Goal: Task Accomplishment & Management: Manage account settings

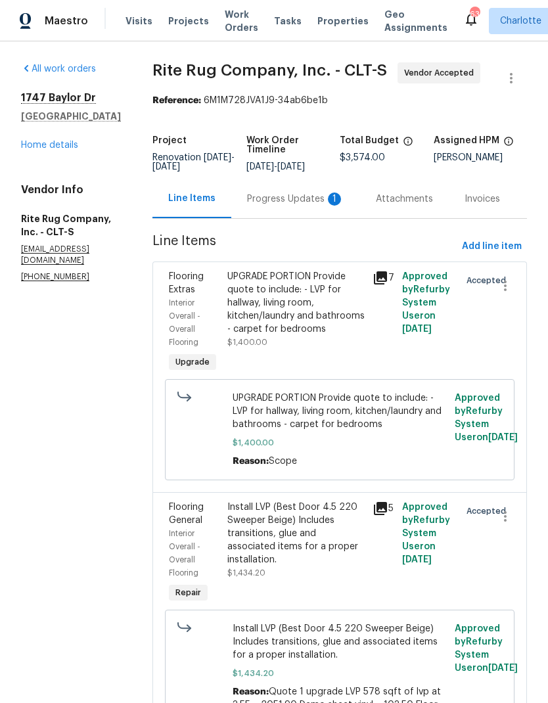
click at [313, 206] on div "Progress Updates 1" at bounding box center [295, 198] width 97 height 13
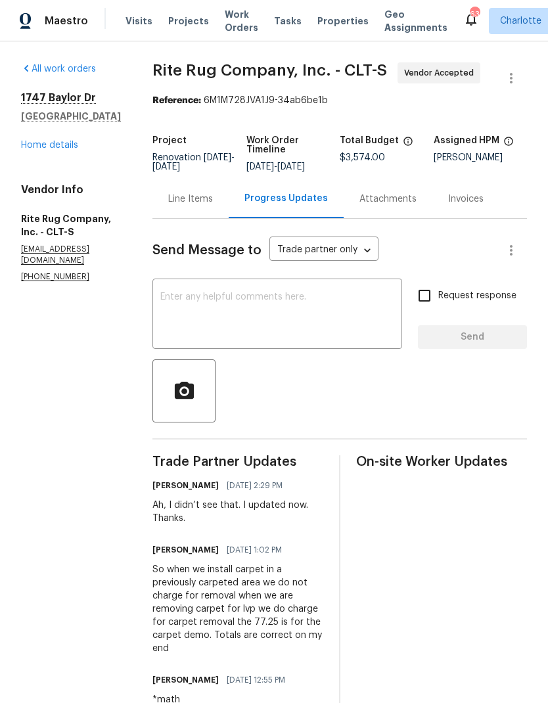
click at [213, 206] on div "Line Items" at bounding box center [190, 198] width 45 height 13
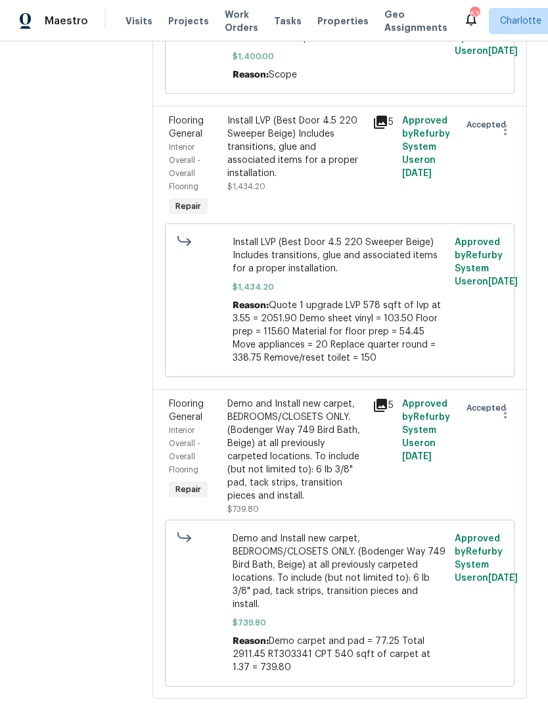
scroll to position [386, 0]
click at [204, 422] on span "Flooring General" at bounding box center [186, 411] width 35 height 22
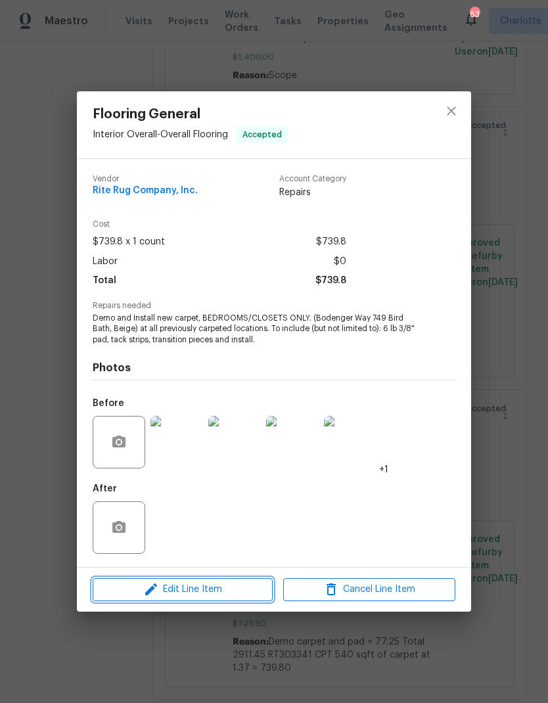
click at [202, 596] on span "Edit Line Item" at bounding box center [183, 589] width 172 height 16
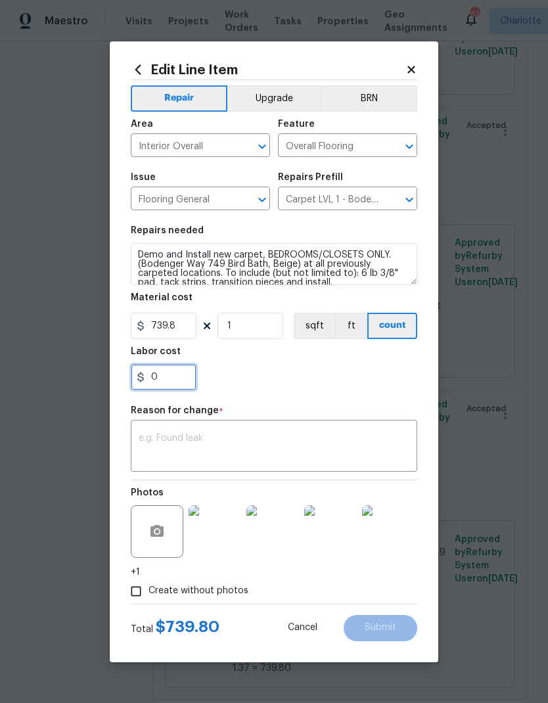
click at [177, 382] on input "0" at bounding box center [164, 377] width 66 height 26
type input "77.25"
click at [189, 444] on textarea at bounding box center [274, 447] width 271 height 28
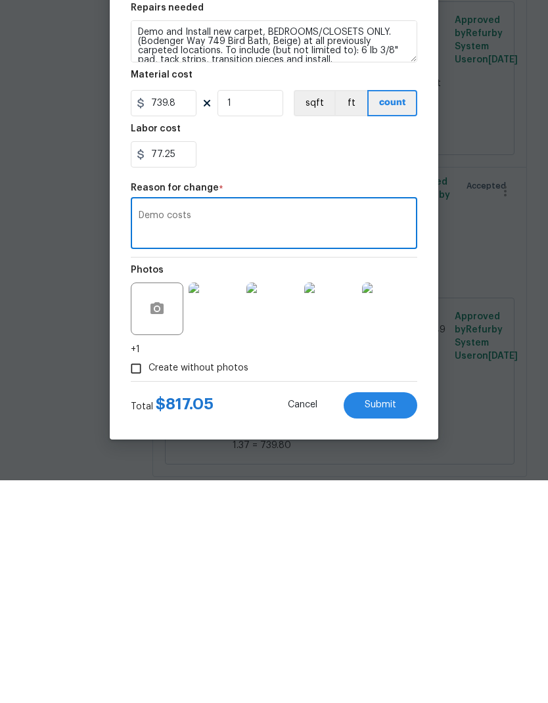
type textarea "Demo costs"
click at [381, 623] on span "Submit" at bounding box center [381, 628] width 32 height 10
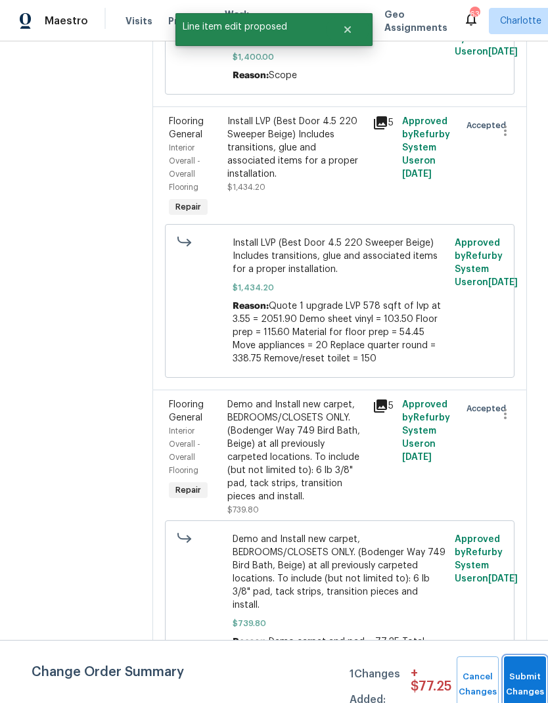
click at [523, 678] on button "Submit Changes" at bounding box center [525, 684] width 42 height 56
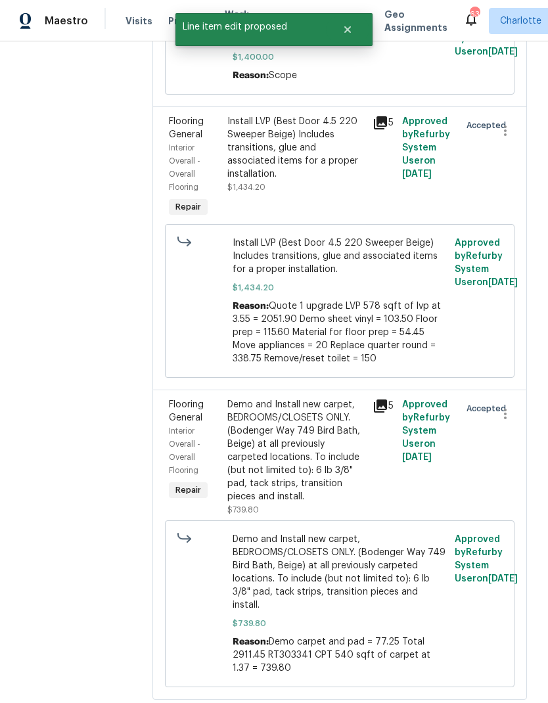
scroll to position [0, 0]
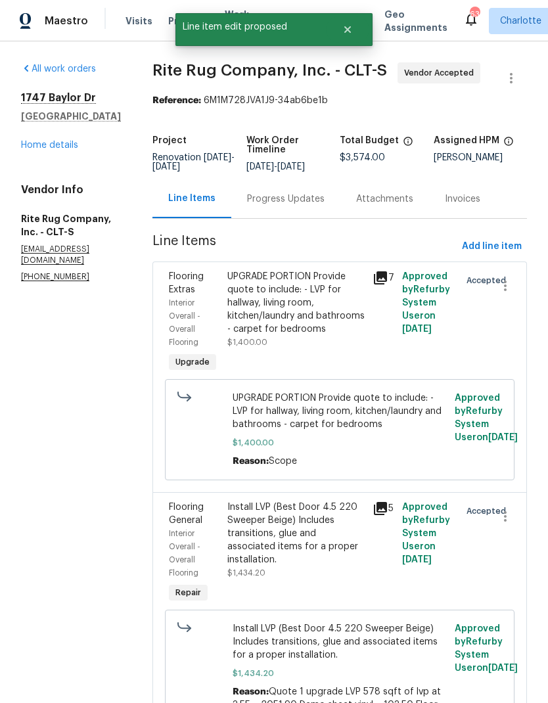
click at [39, 148] on link "Home details" at bounding box center [49, 145] width 57 height 9
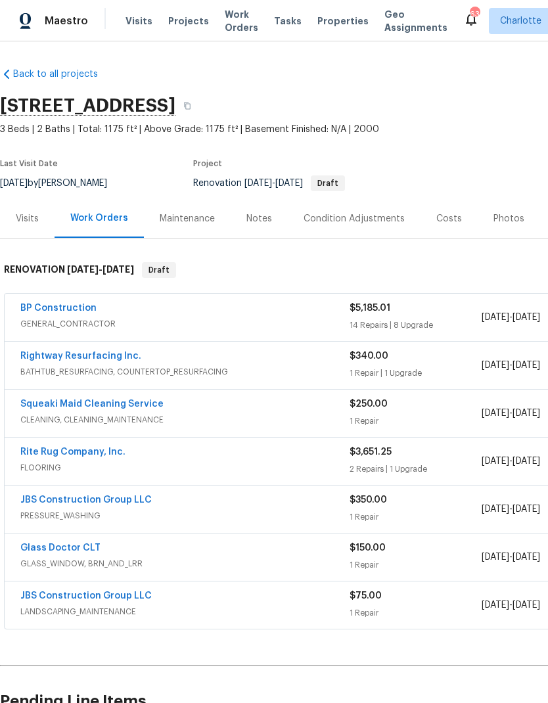
click at [44, 303] on link "BP Construction" at bounding box center [58, 307] width 76 height 9
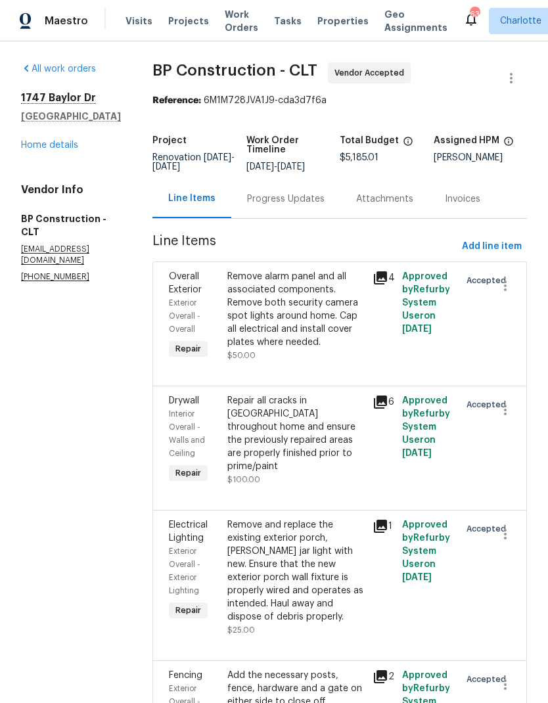
click at [66, 144] on link "Home details" at bounding box center [49, 145] width 57 height 9
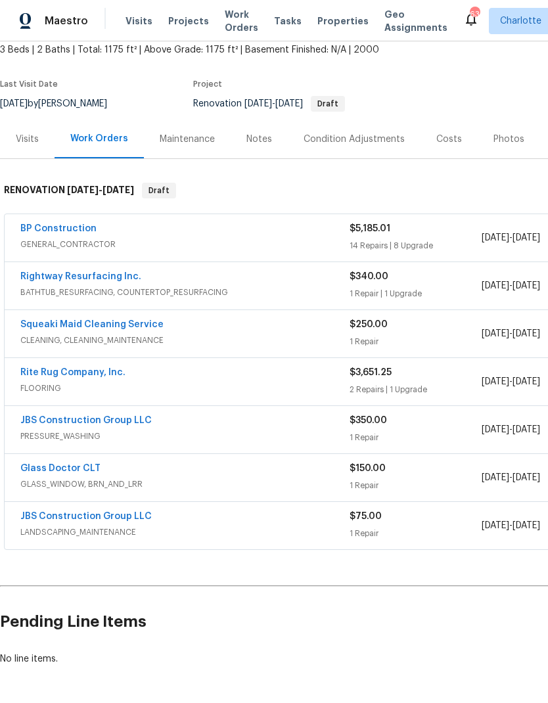
scroll to position [78, 0]
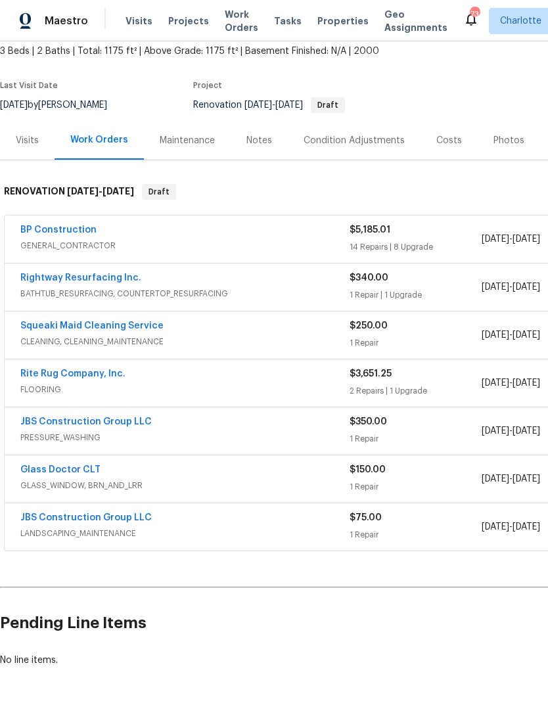
click at [39, 233] on link "BP Construction" at bounding box center [58, 229] width 76 height 9
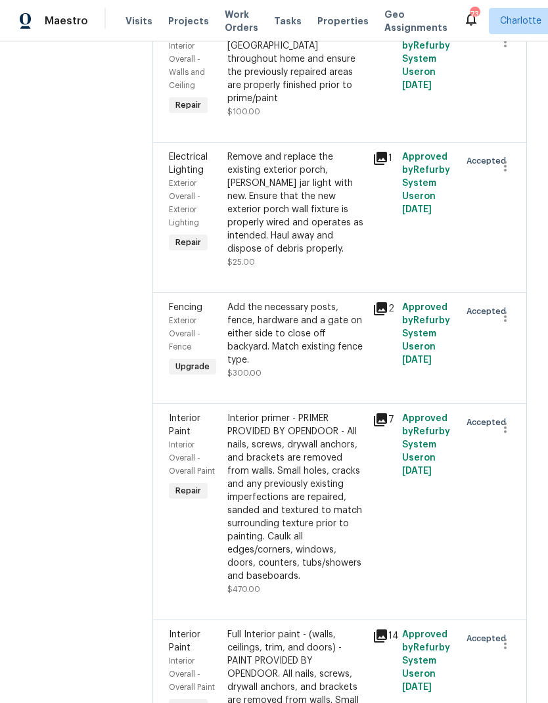
scroll to position [375, 0]
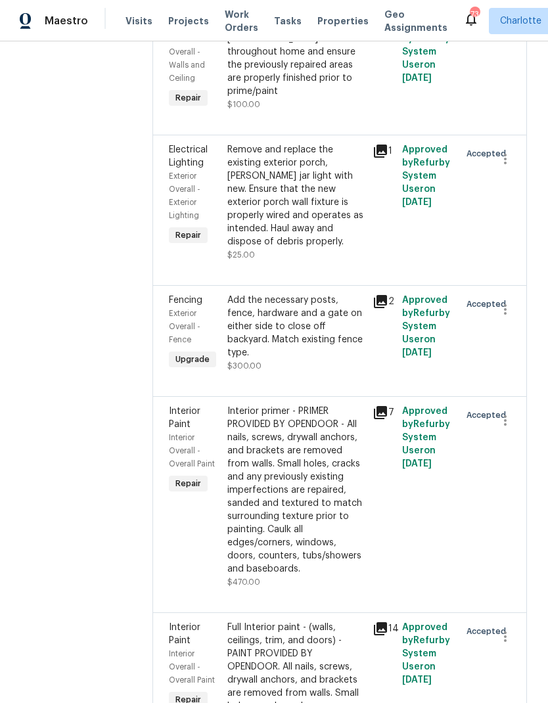
click at [181, 320] on span "Exterior Overall - Fence" at bounding box center [185, 326] width 32 height 34
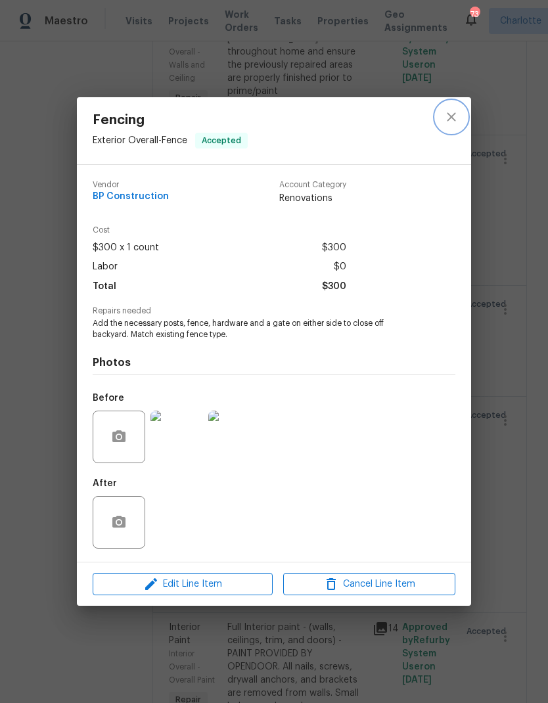
click at [449, 123] on button "close" at bounding box center [451, 117] width 32 height 32
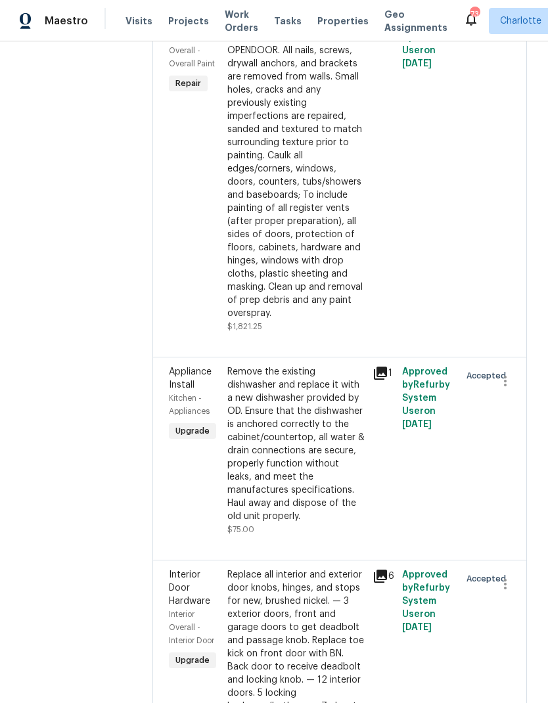
scroll to position [992, 0]
click at [187, 366] on span "Appliance Install" at bounding box center [190, 377] width 43 height 22
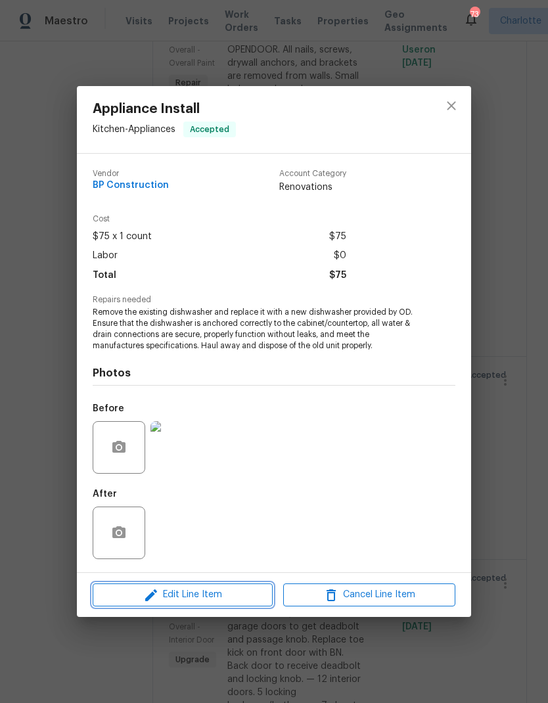
click at [194, 605] on button "Edit Line Item" at bounding box center [183, 594] width 180 height 23
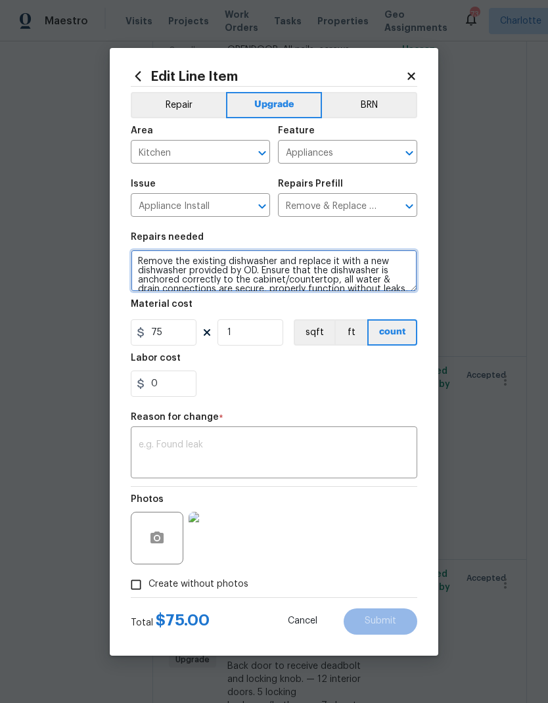
click at [141, 266] on textarea "Remove the existing dishwasher and replace it with a new dishwasher provided by…" at bounding box center [274, 271] width 286 height 42
click at [146, 259] on textarea "#sala -Remove the existing dishwasher and replace it with a new dishwasher prov…" at bounding box center [274, 271] width 286 height 42
click at [141, 260] on textarea "#sala -Remove the existing dishwasher and replace it with a new dishwasher prov…" at bounding box center [274, 271] width 286 height 42
type textarea "#sala -Remove the existing dishwasher and replace it with a new dishwasher prov…"
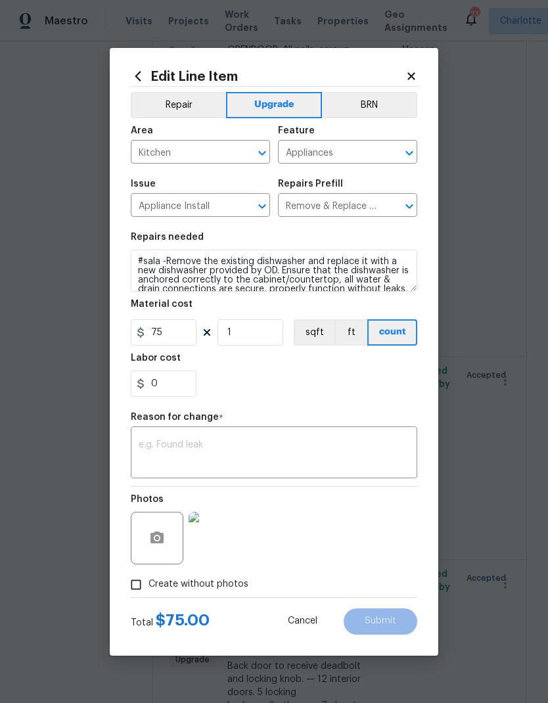
click at [376, 409] on div "Repair Upgrade BRN Area Kitchen ​ Feature Appliances ​ Issue Appliance Install …" at bounding box center [274, 342] width 286 height 510
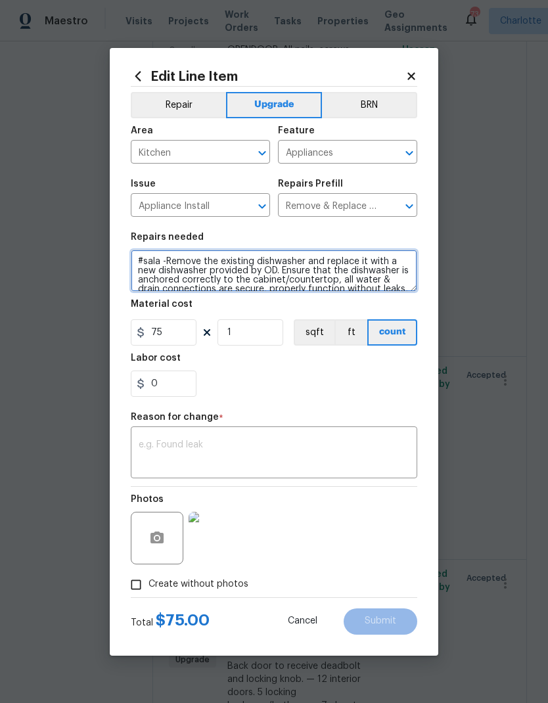
click at [144, 255] on textarea "#sala -Remove the existing dishwasher and replace it with a new dishwasher prov…" at bounding box center [274, 271] width 286 height 42
click at [144, 254] on textarea "#sala -Remove the existing dishwasher and replace it with a new dishwasher prov…" at bounding box center [274, 271] width 286 height 42
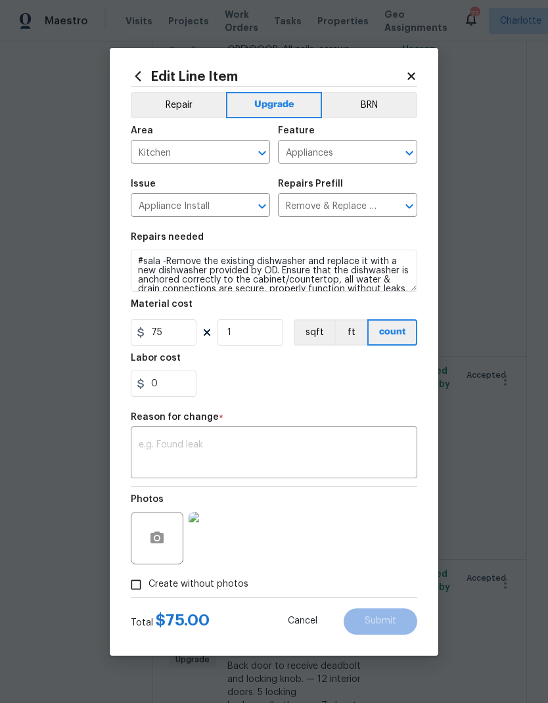
click at [380, 383] on div "0" at bounding box center [274, 383] width 286 height 26
click at [354, 462] on textarea at bounding box center [274, 454] width 271 height 28
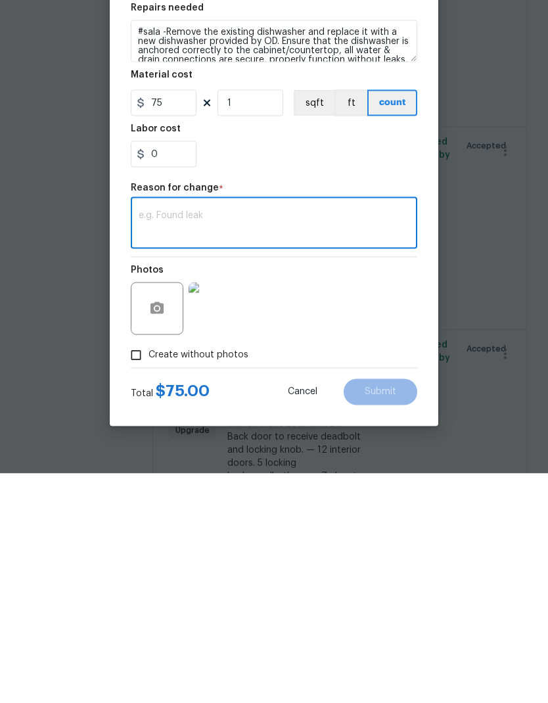
click at [169, 440] on textarea at bounding box center [274, 454] width 271 height 28
paste textarea "#sala"
type textarea "#sala"
click at [384, 616] on span "Submit" at bounding box center [381, 621] width 32 height 10
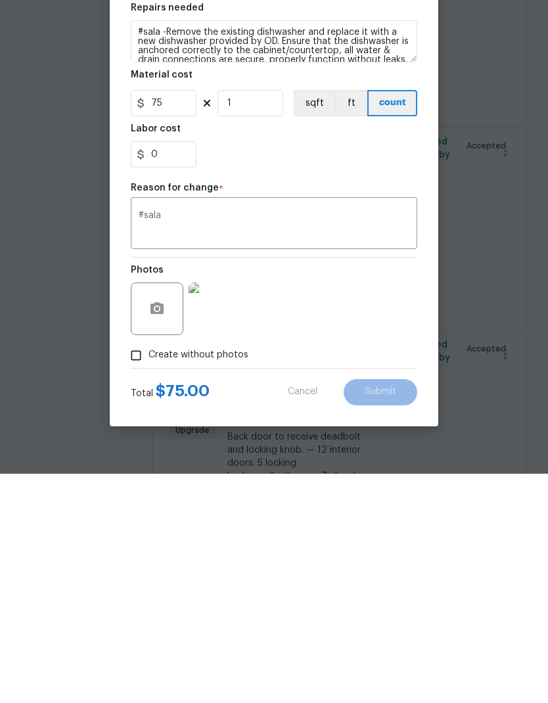
scroll to position [53, 0]
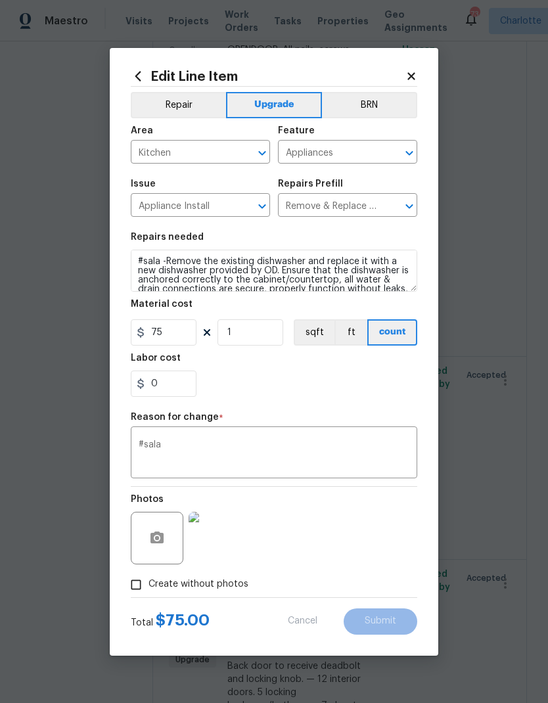
type textarea "Remove the existing dishwasher and replace it with a new dishwasher provided by…"
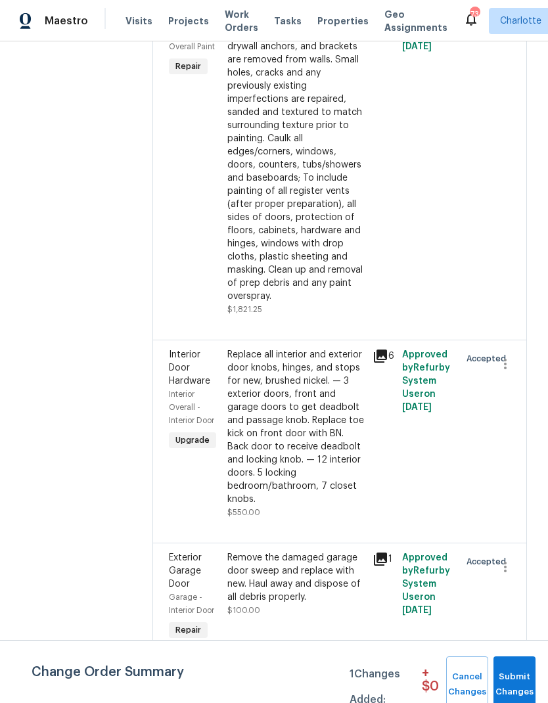
scroll to position [1370, 0]
click at [171, 350] on span "Interior Door Hardware" at bounding box center [189, 367] width 41 height 35
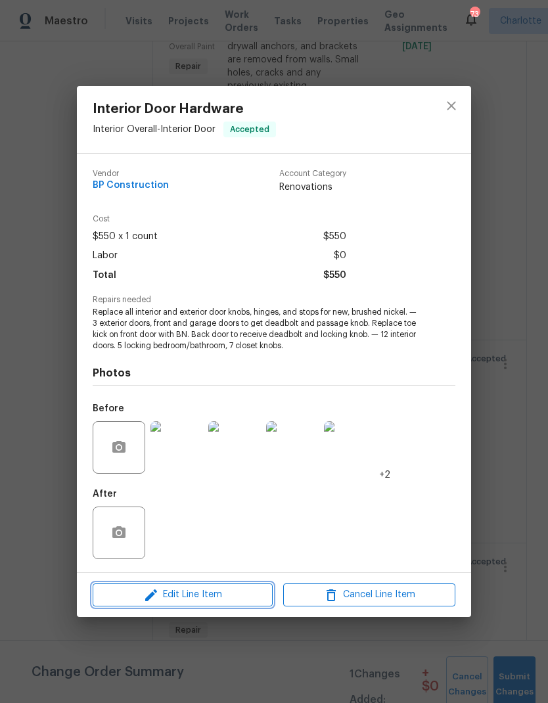
click at [147, 598] on icon "button" at bounding box center [151, 595] width 12 height 12
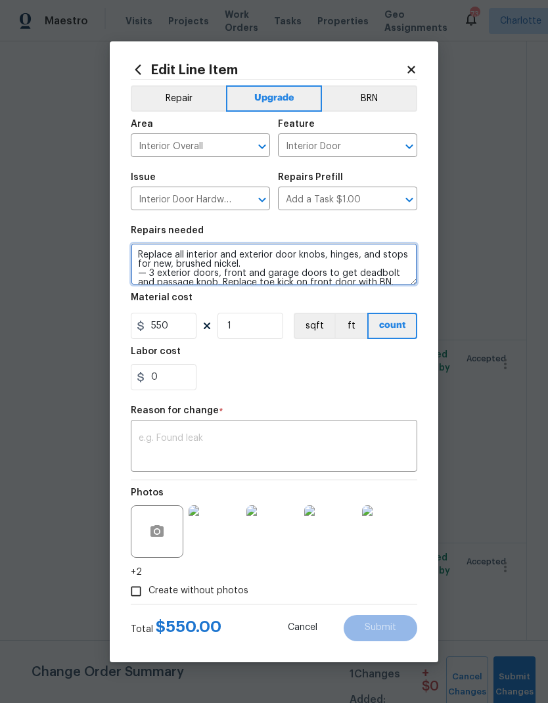
click at [137, 253] on textarea "Replace all interior and exterior door knobs, hinges, and stops for new, brushe…" at bounding box center [274, 264] width 286 height 42
click at [133, 252] on textarea "Replace all interior and exterior door knobs, hinges, and stops for new, brushe…" at bounding box center [274, 264] width 286 height 42
paste textarea "#sala"
type textarea "#sala - Replace all interior and exterior door knobs, hinges, and stops for new…"
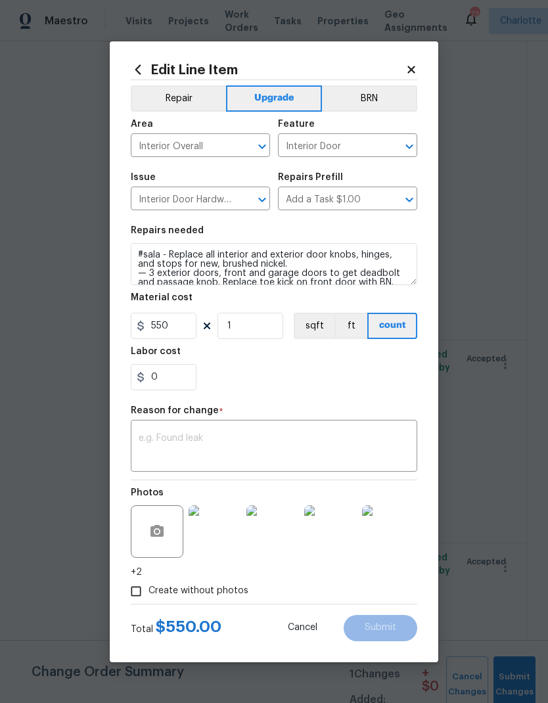
click at [359, 398] on section "Repairs needed #sala - Replace all interior and exterior door knobs, hinges, an…" at bounding box center [274, 308] width 286 height 180
click at [327, 445] on textarea at bounding box center [274, 447] width 271 height 28
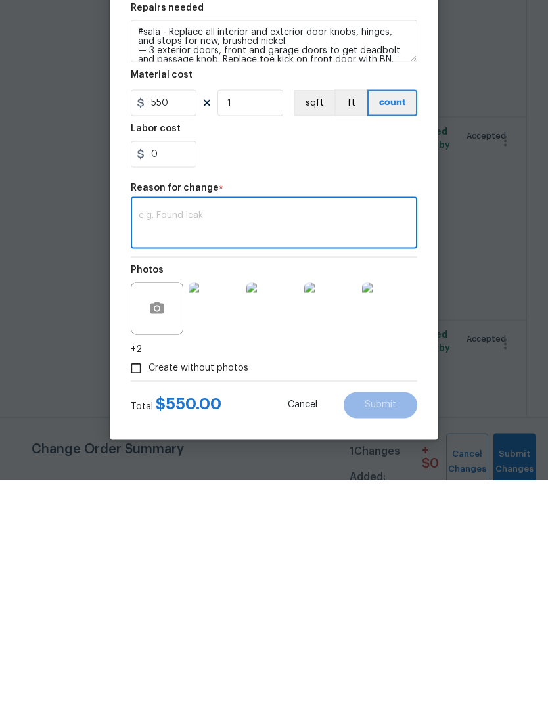
click at [307, 433] on textarea at bounding box center [274, 447] width 271 height 28
paste textarea "#sala"
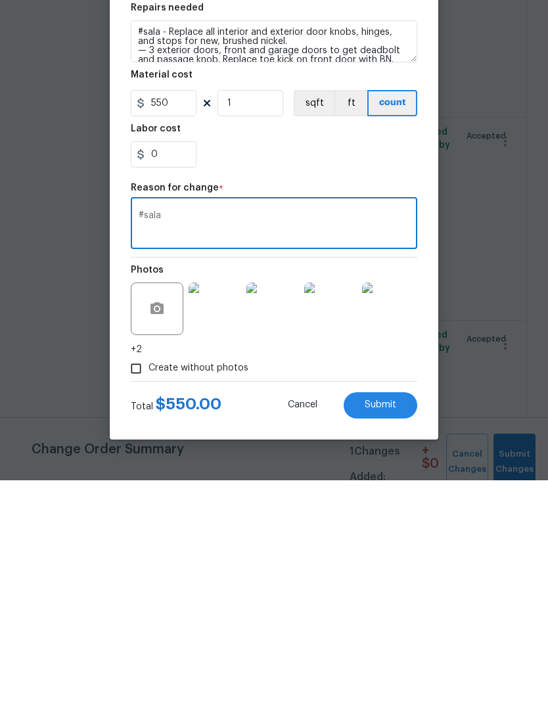
type textarea "#sala"
click at [391, 623] on span "Submit" at bounding box center [381, 628] width 32 height 10
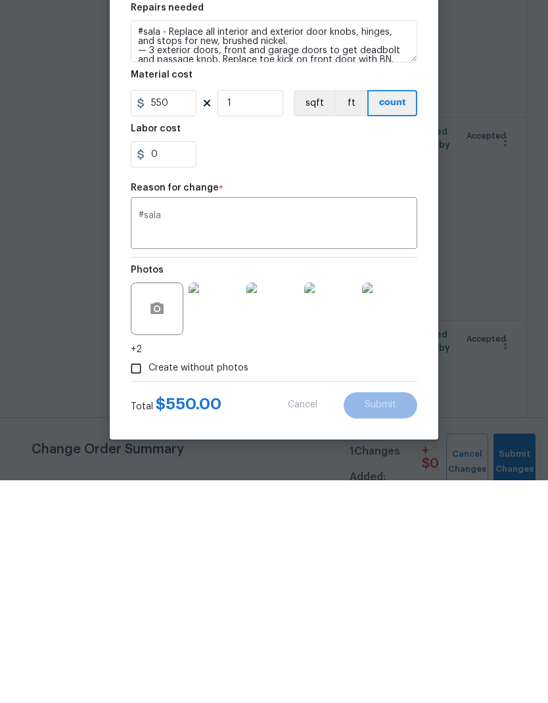
scroll to position [53, 0]
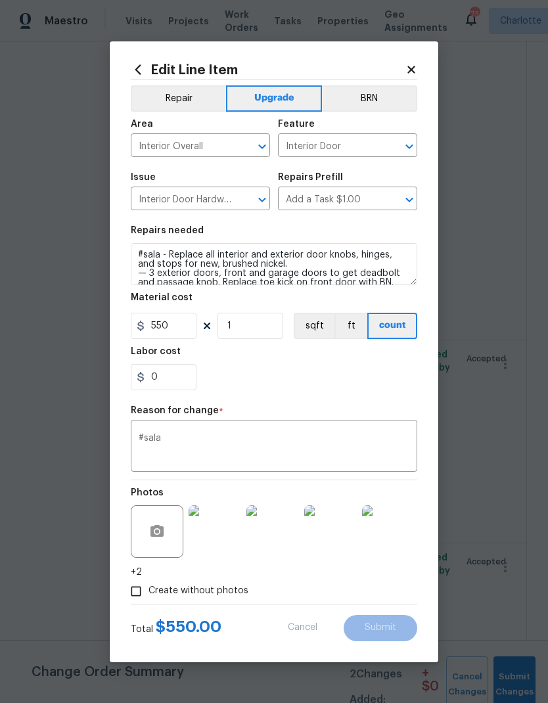
type textarea "Replace all interior and exterior door knobs, hinges, and stops for new, brushe…"
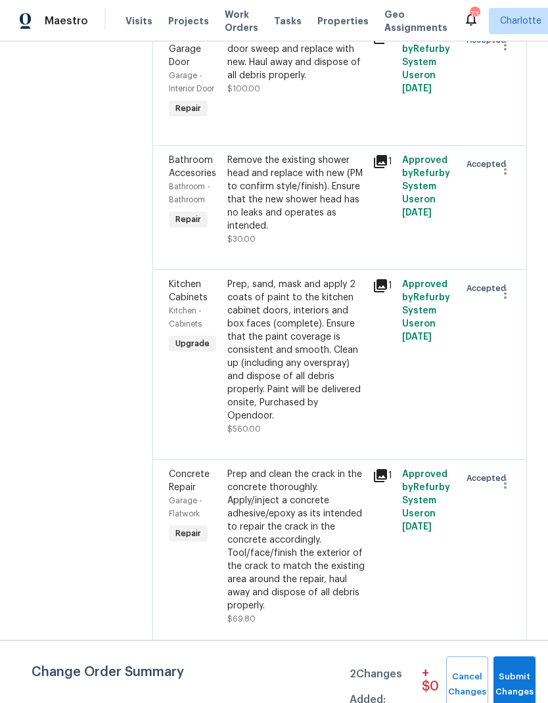
scroll to position [2052, 0]
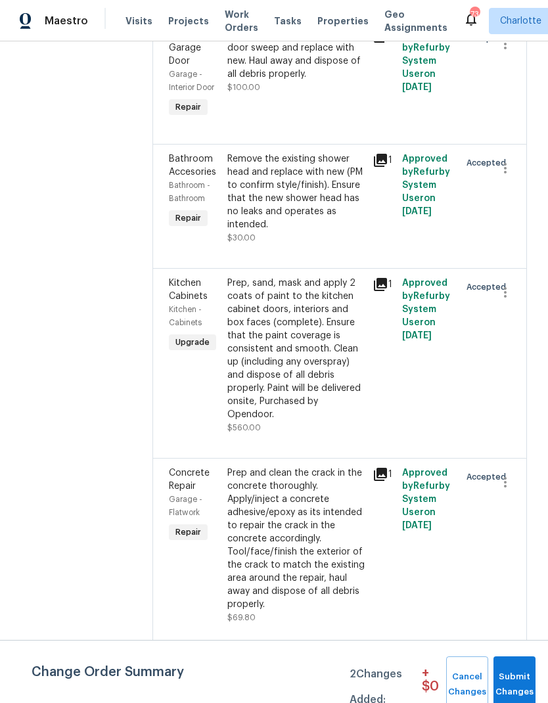
click at [178, 278] on span "Kitchen Cabinets" at bounding box center [188, 289] width 39 height 22
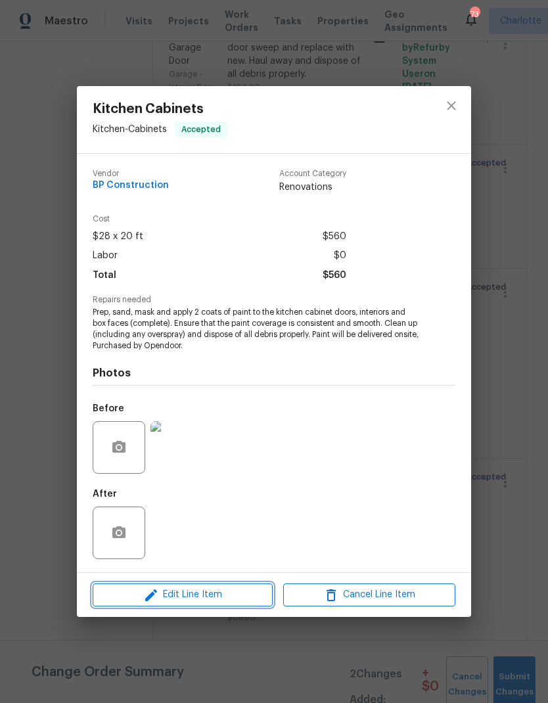
click at [194, 601] on span "Edit Line Item" at bounding box center [183, 595] width 172 height 16
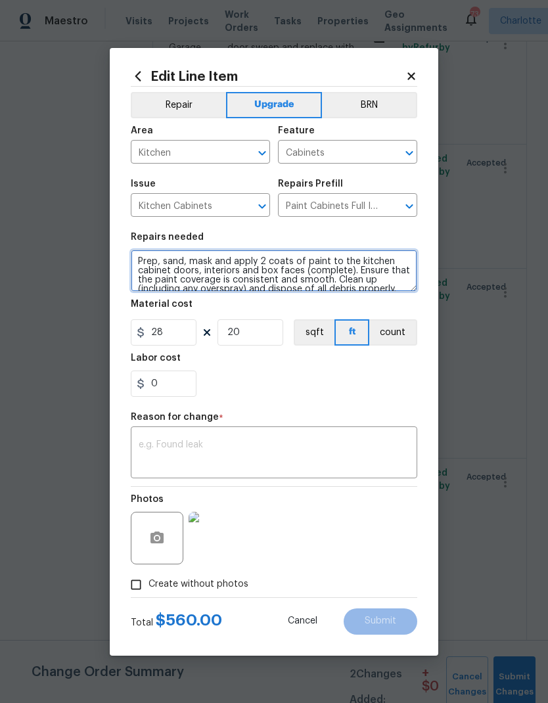
click at [139, 261] on textarea "Prep, sand, mask and apply 2 coats of paint to the kitchen cabinet doors, inter…" at bounding box center [274, 271] width 286 height 42
click at [137, 263] on textarea "Prep, sand, mask and apply 2 coats of paint to the kitchen cabinet doors, inter…" at bounding box center [274, 271] width 286 height 42
paste textarea "#sala"
type textarea "#sala Prep, sand, mask and apply 2 coats of paint to the kitchen cabinet doors,…"
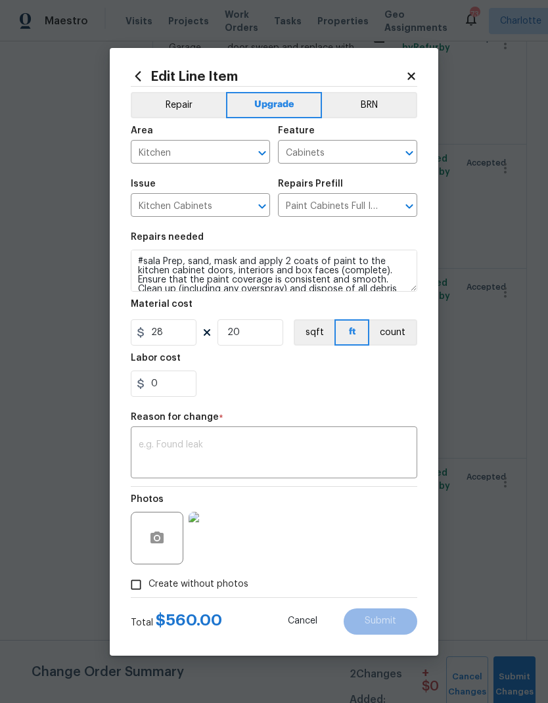
click at [240, 442] on textarea at bounding box center [274, 454] width 271 height 28
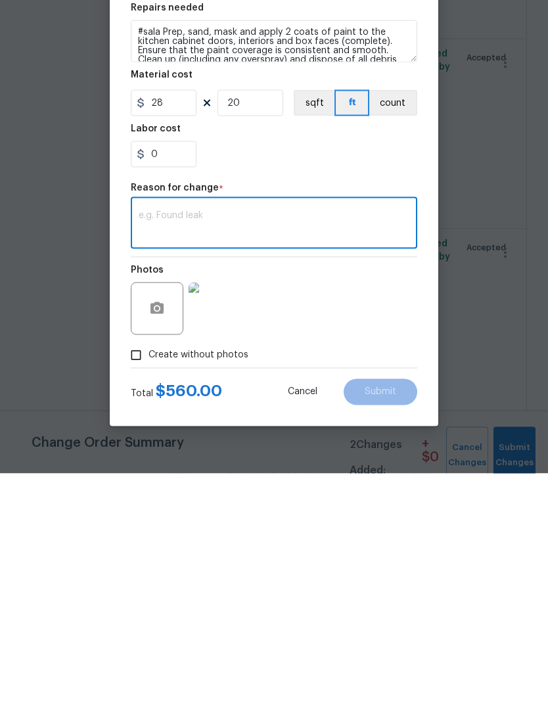
click at [227, 440] on textarea at bounding box center [274, 454] width 271 height 28
paste textarea "#sala"
type textarea "#sala"
click at [389, 608] on button "Submit" at bounding box center [381, 621] width 74 height 26
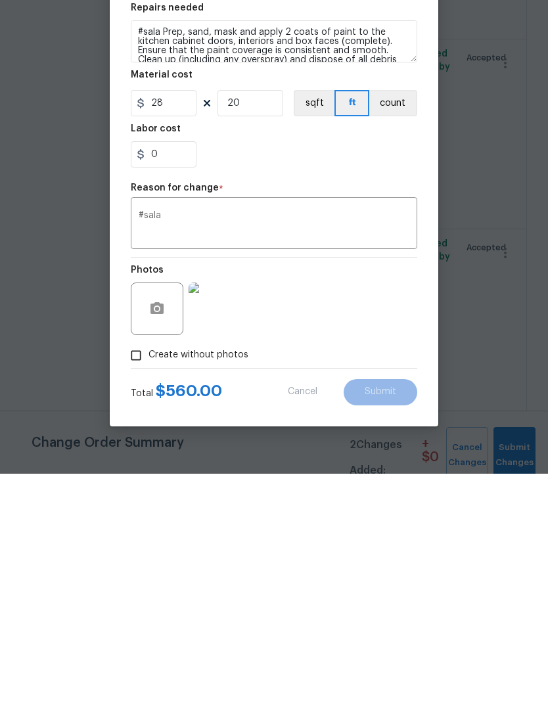
scroll to position [53, 0]
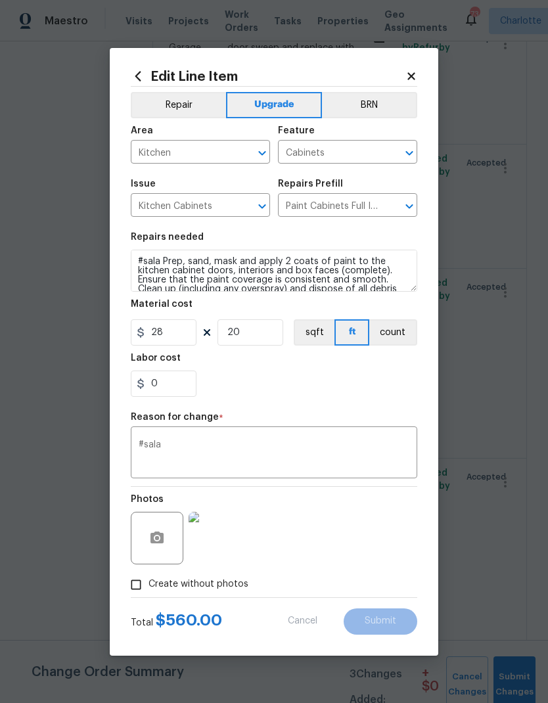
type textarea "Prep, sand, mask and apply 2 coats of paint to the kitchen cabinet doors, inter…"
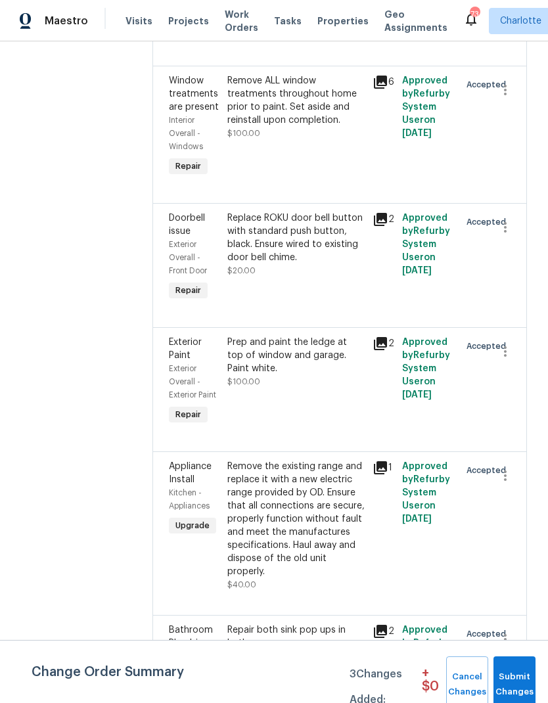
scroll to position [2944, 0]
click at [188, 485] on div "Kitchen - Appliances" at bounding box center [194, 498] width 51 height 26
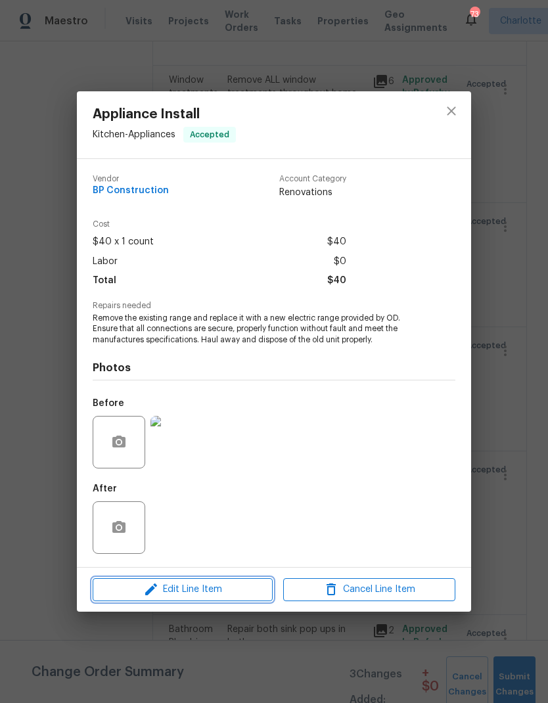
click at [146, 592] on icon "button" at bounding box center [151, 589] width 16 height 16
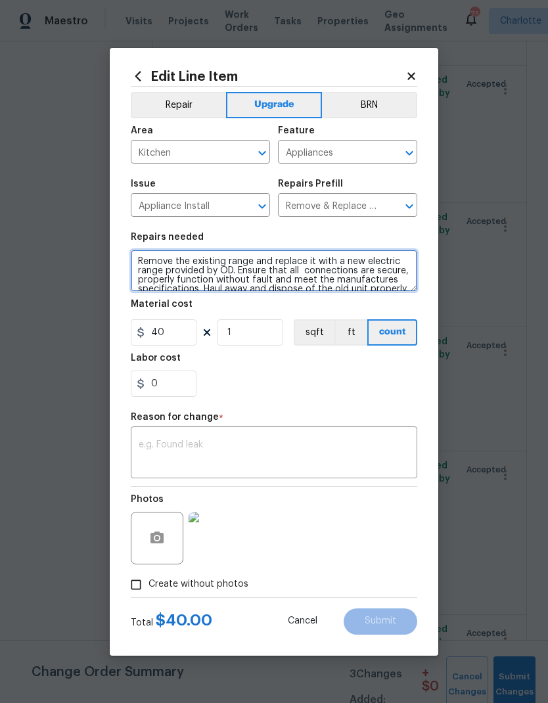
click at [141, 261] on textarea "Remove the existing range and replace it with a new electric range provided by …" at bounding box center [274, 271] width 286 height 42
paste textarea "#sala"
type textarea "#sala Remove the existing range and replace it with a new electric range provid…"
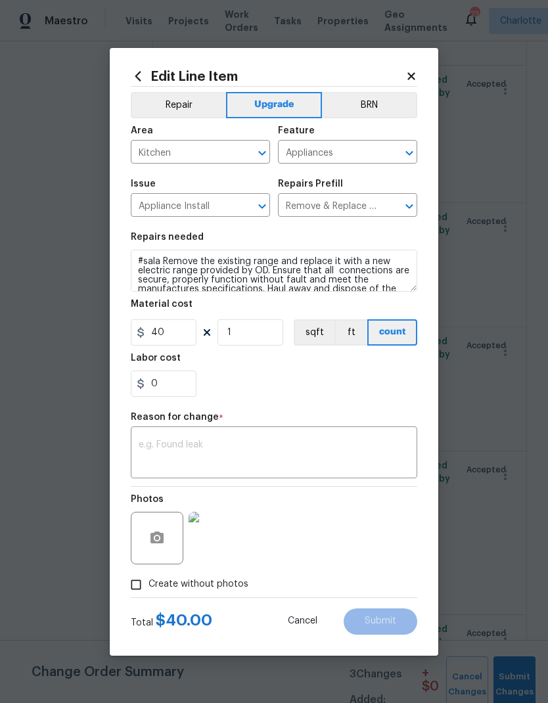
click at [362, 387] on div "0" at bounding box center [274, 383] width 286 height 26
click at [351, 460] on textarea at bounding box center [274, 454] width 271 height 28
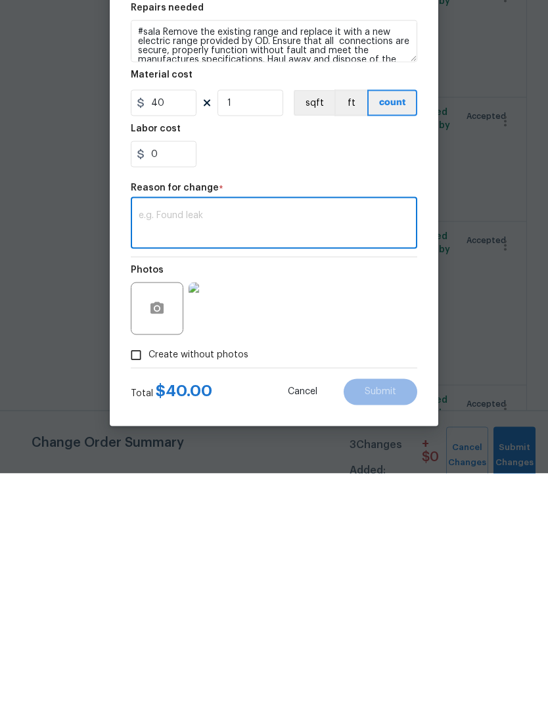
click at [172, 440] on textarea at bounding box center [274, 454] width 271 height 28
paste textarea "#sala"
type textarea "#sala"
click at [387, 616] on span "Submit" at bounding box center [381, 621] width 32 height 10
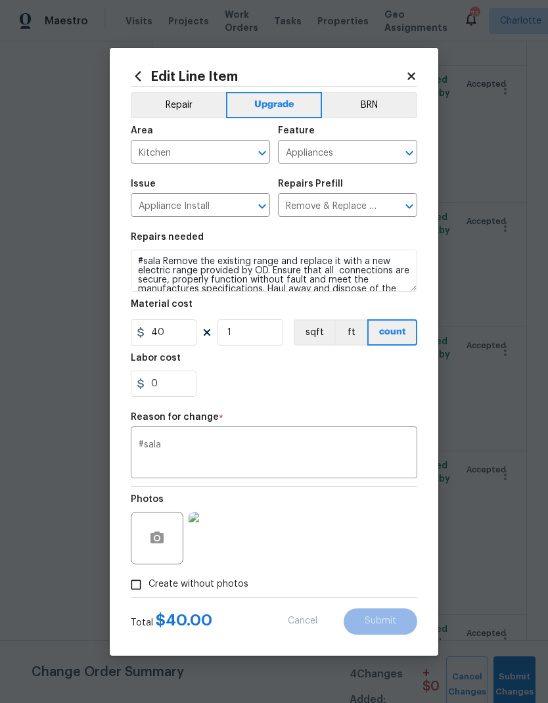
type textarea "Remove the existing range and replace it with a new electric range provided by …"
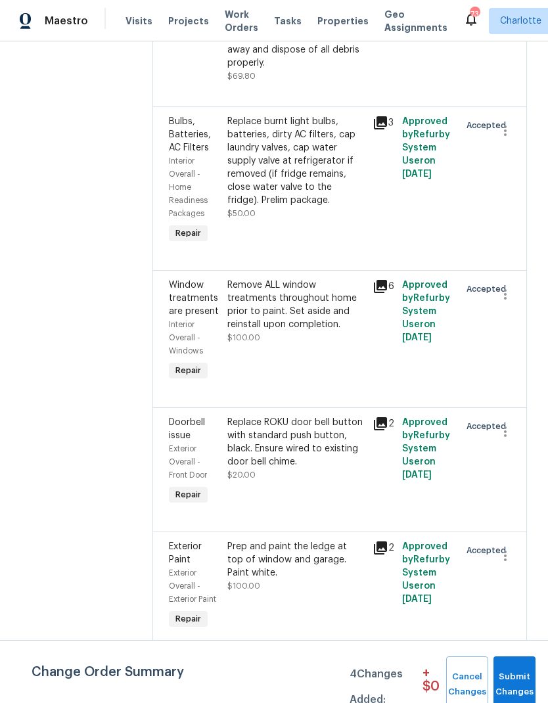
scroll to position [3071, 0]
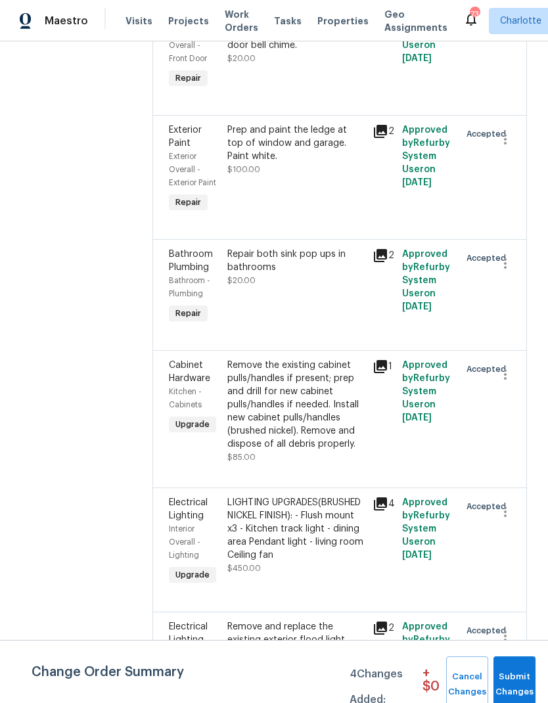
click at [184, 385] on div "Kitchen - Cabinets" at bounding box center [194, 398] width 51 height 26
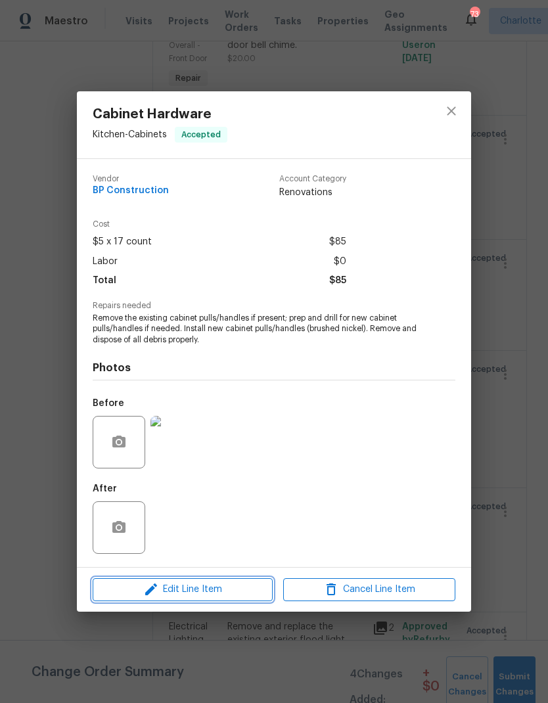
click at [152, 588] on icon "button" at bounding box center [151, 589] width 12 height 12
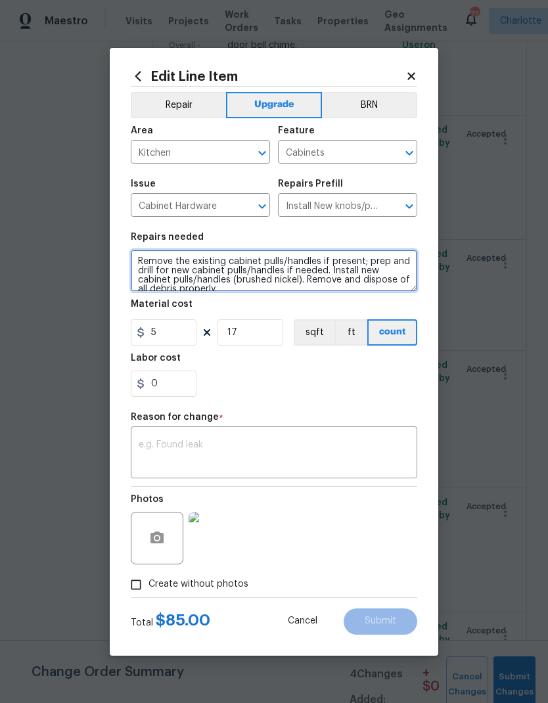
click at [138, 257] on textarea "Remove the existing cabinet pulls/handles if present; prep and drill for new ca…" at bounding box center [274, 271] width 286 height 42
click at [133, 261] on textarea "Remove the existing cabinet pulls/handles if present; prep and drill for new ca…" at bounding box center [274, 271] width 286 height 42
paste textarea "#sala"
type textarea "#sala Remove the existing cabinet pulls/handles if present; prep and drill for …"
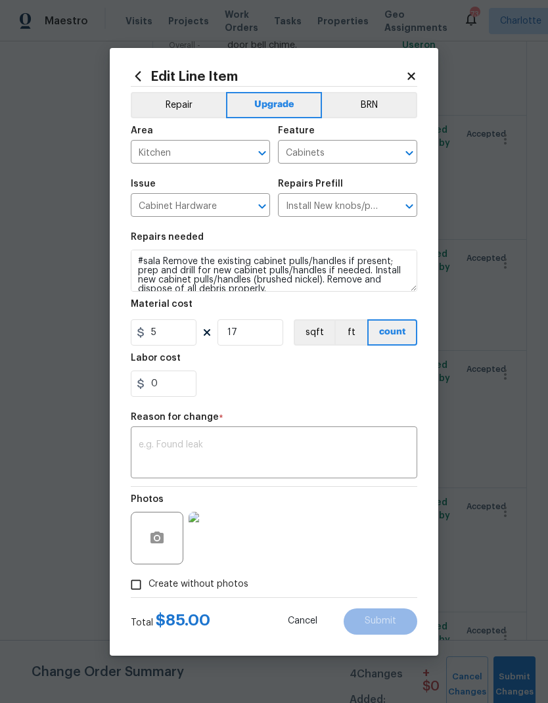
click at [322, 442] on textarea at bounding box center [274, 454] width 271 height 28
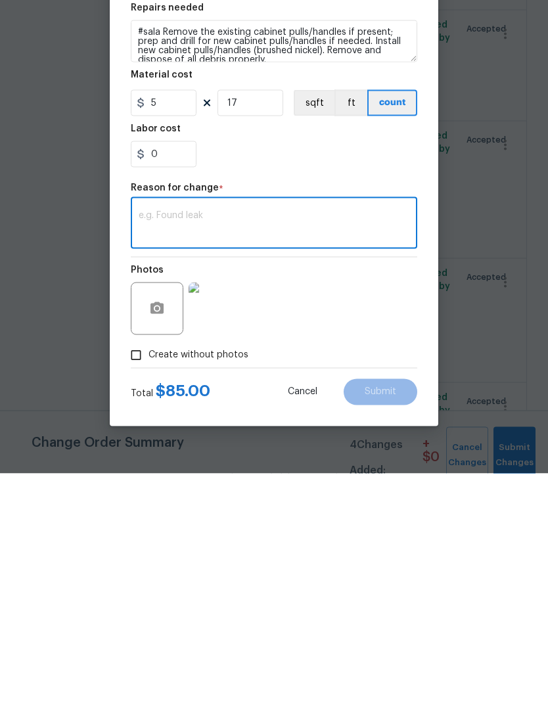
click at [154, 440] on textarea at bounding box center [274, 454] width 271 height 28
paste textarea "#sala"
type textarea "#sala"
click at [391, 616] on span "Submit" at bounding box center [381, 621] width 32 height 10
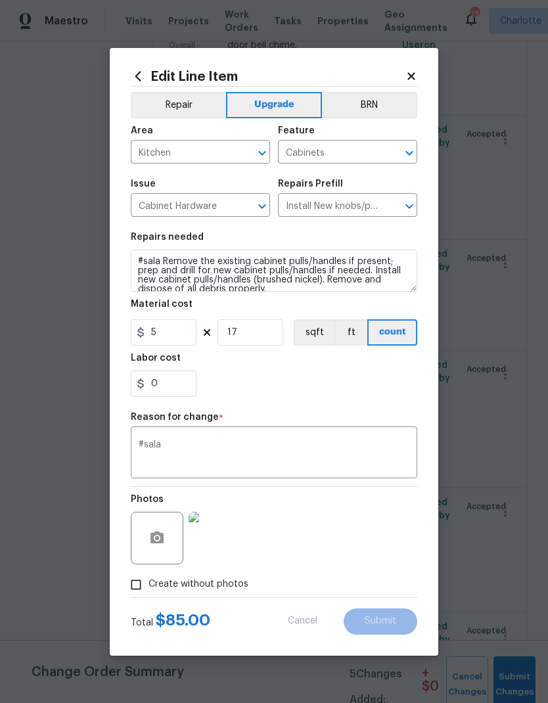
type textarea "Remove the existing cabinet pulls/handles if present; prep and drill for new ca…"
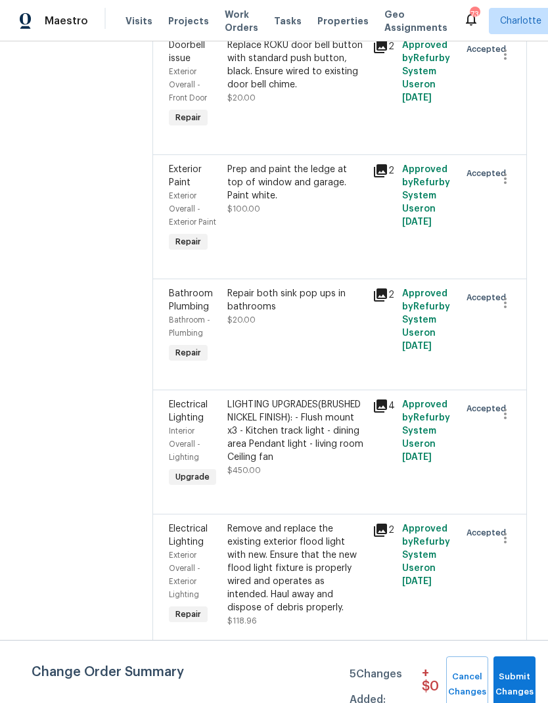
click at [175, 400] on span "Electrical Lighting" at bounding box center [188, 411] width 39 height 22
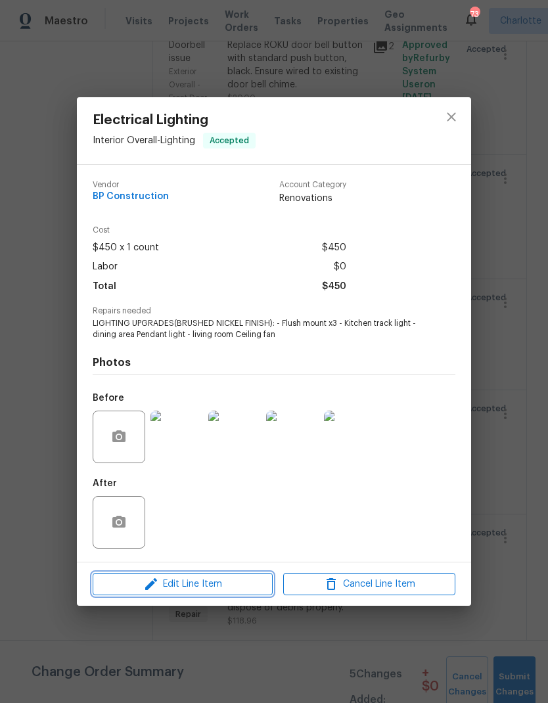
click at [151, 585] on icon "button" at bounding box center [151, 584] width 12 height 12
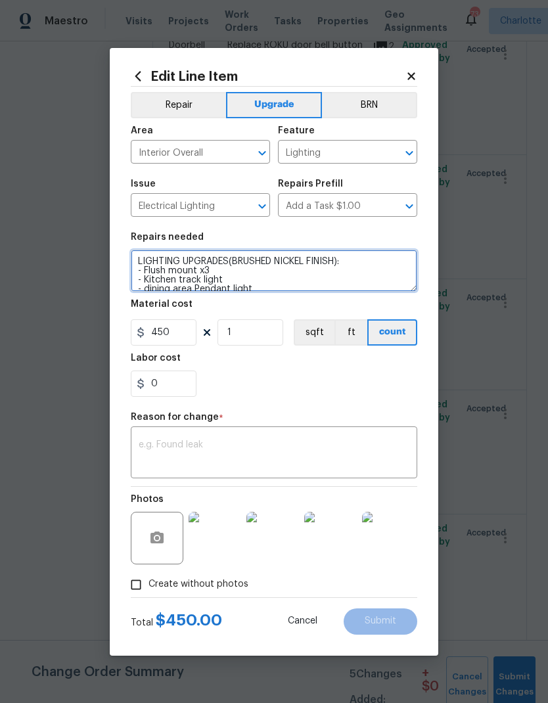
click at [133, 261] on textarea "LIGHTING UPGRADES(BRUSHED NICKEL FINISH): - Flush mount x3 - Kitchen track ligh…" at bounding box center [274, 271] width 286 height 42
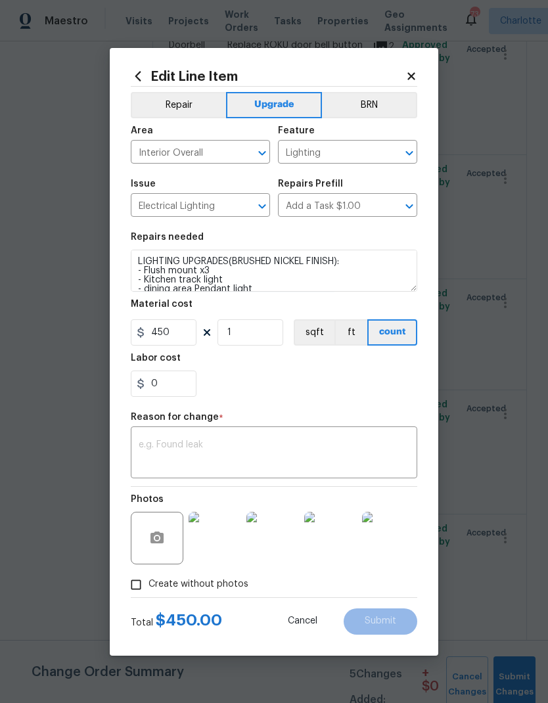
click at [374, 401] on section "Repairs needed LIGHTING UPGRADES(BRUSHED NICKEL FINISH): - Flush mount x3 - Kit…" at bounding box center [274, 315] width 286 height 180
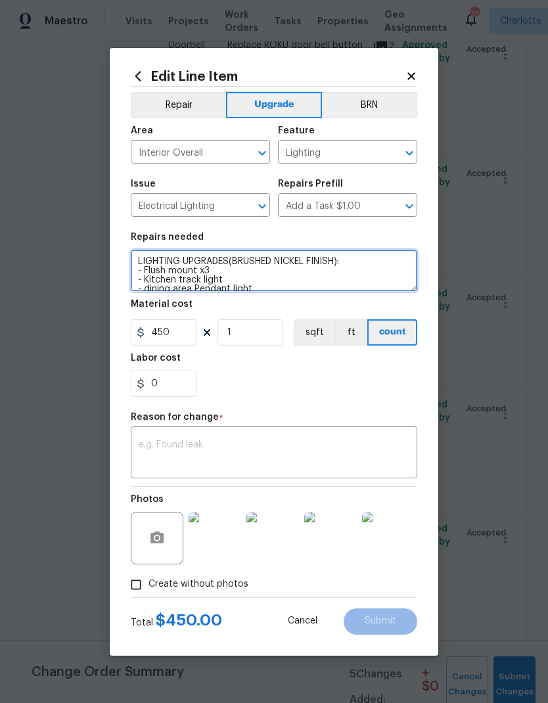
click at [131, 260] on textarea "LIGHTING UPGRADES(BRUSHED NICKEL FINISH): - Flush mount x3 - Kitchen track ligh…" at bounding box center [274, 271] width 286 height 42
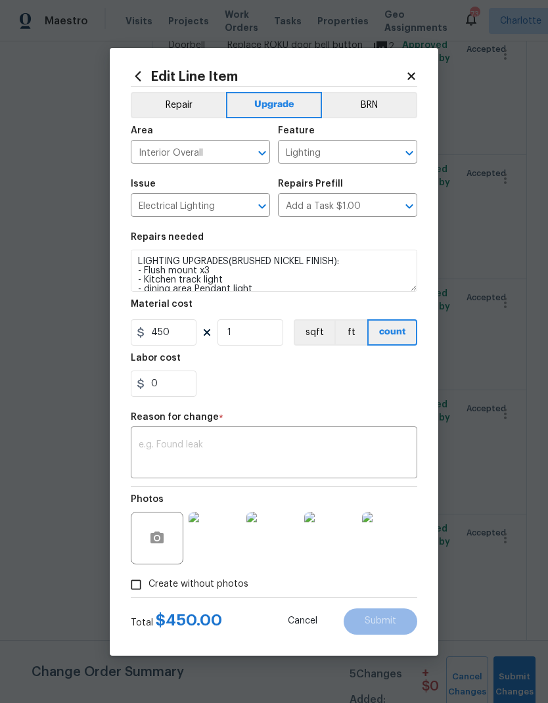
click at [128, 265] on div "Edit Line Item Repair Upgrade BRN Area Interior Overall ​ Feature Lighting ​ Is…" at bounding box center [274, 352] width 328 height 608
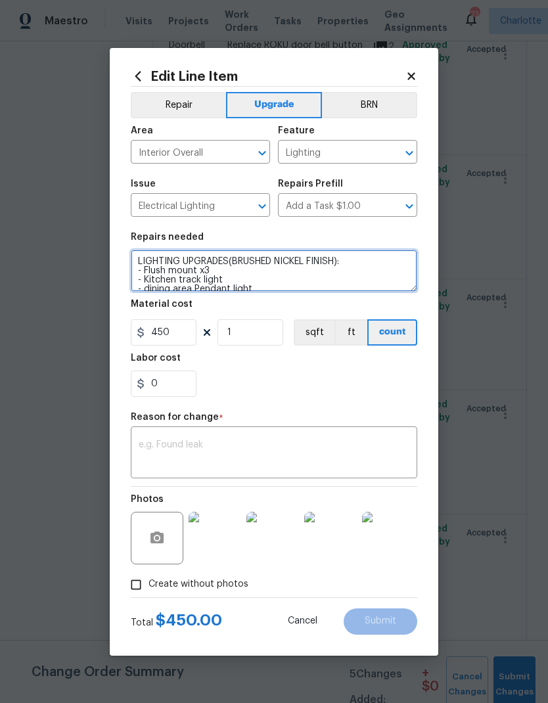
click at [134, 260] on textarea "LIGHTING UPGRADES(BRUSHED NICKEL FINISH): - Flush mount x3 - Kitchen track ligh…" at bounding box center [274, 271] width 286 height 42
click at [132, 263] on textarea "LIGHTING UPGRADES(BRUSHED NICKEL FINISH): - Flush mount x3 - Kitchen track ligh…" at bounding box center [274, 271] width 286 height 42
paste textarea "#sala"
type textarea "#sala LIGHTING UPGRADES(BRUSHED NICKEL FINISH): - Flush mount x3 - Kitchen trac…"
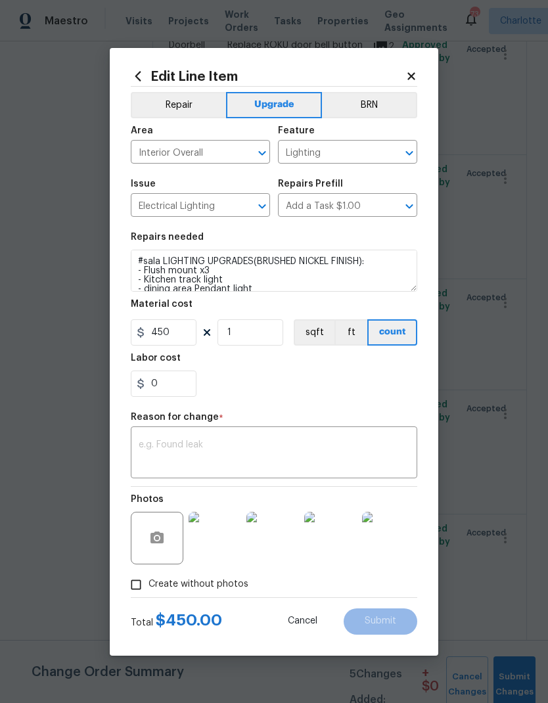
click at [372, 397] on div "0" at bounding box center [274, 383] width 286 height 26
click at [335, 445] on textarea at bounding box center [274, 454] width 271 height 28
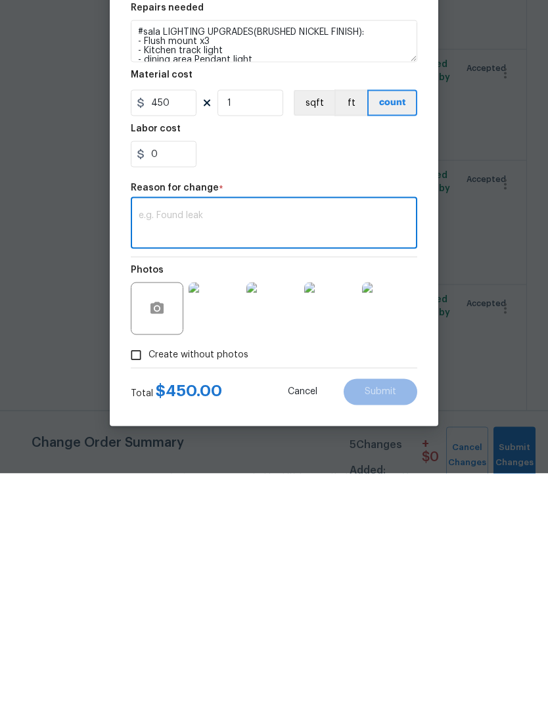
click at [162, 430] on div "x ​" at bounding box center [274, 454] width 286 height 49
click at [148, 440] on textarea at bounding box center [274, 454] width 271 height 28
paste textarea "#sala"
type textarea "#sala"
click at [394, 608] on button "Submit" at bounding box center [381, 621] width 74 height 26
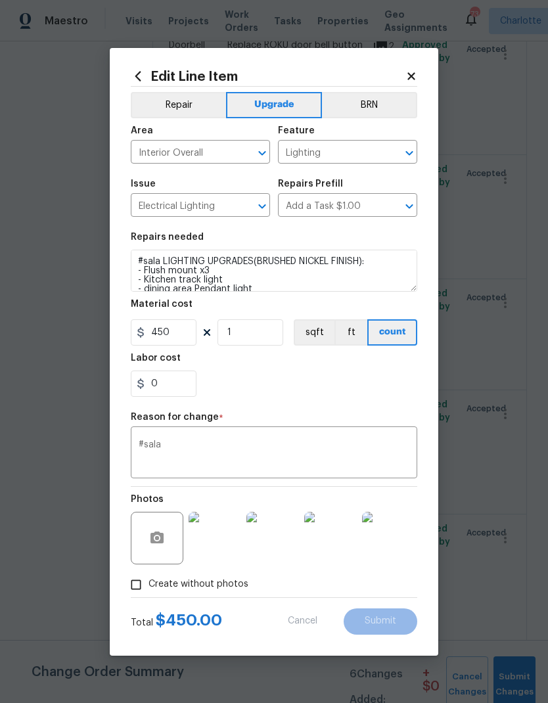
type textarea "LIGHTING UPGRADES(BRUSHED NICKEL FINISH): - Flush mount x3 - Kitchen track ligh…"
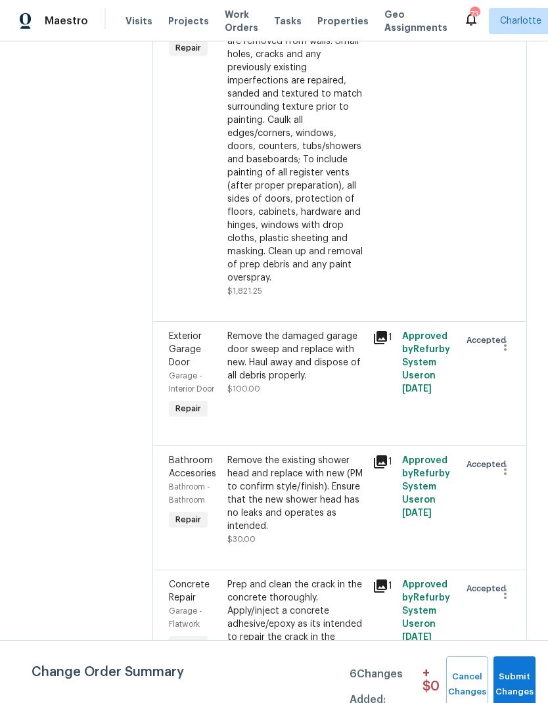
scroll to position [2888, 0]
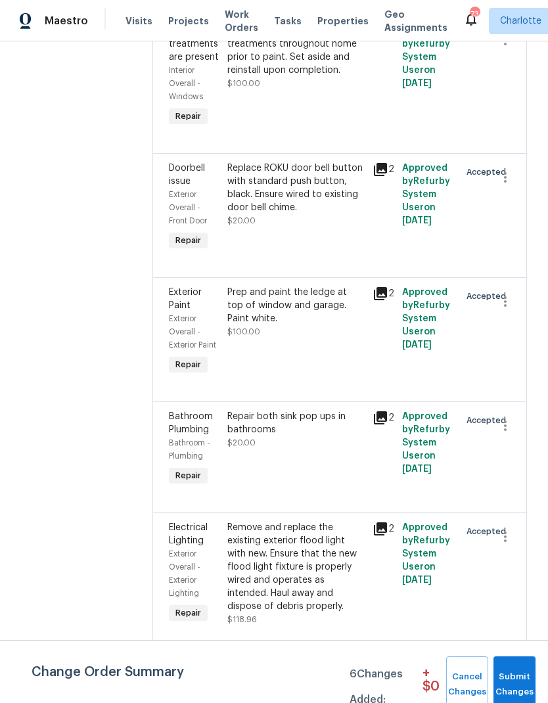
click at [181, 660] on span "Appliance Install" at bounding box center [190, 671] width 43 height 22
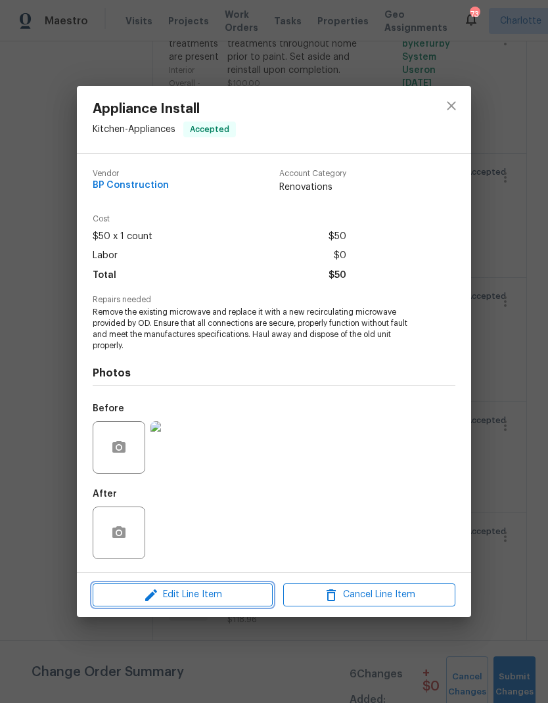
click at [177, 600] on span "Edit Line Item" at bounding box center [183, 595] width 172 height 16
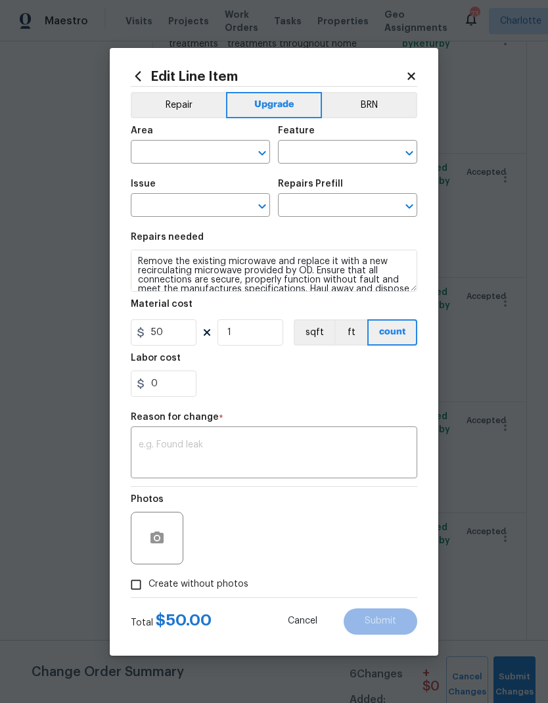
type input "Kitchen"
type input "Appliances"
type input "Appliance Install"
type input "Remove & Replace Microwave (Recirculating) With New $50.00"
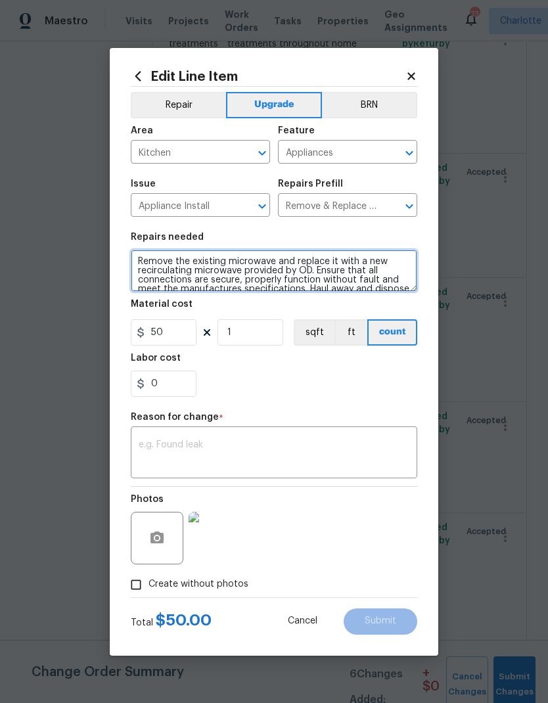
click at [139, 261] on textarea "Remove the existing microwave and replace it with a new recirculating microwave…" at bounding box center [274, 271] width 286 height 42
click at [138, 262] on textarea "Remove the existing microwave and replace it with a new recirculating microwave…" at bounding box center [274, 271] width 286 height 42
paste textarea "#sala"
type textarea "#sala Remove the existing microwave and replace it with a new recirculating mic…"
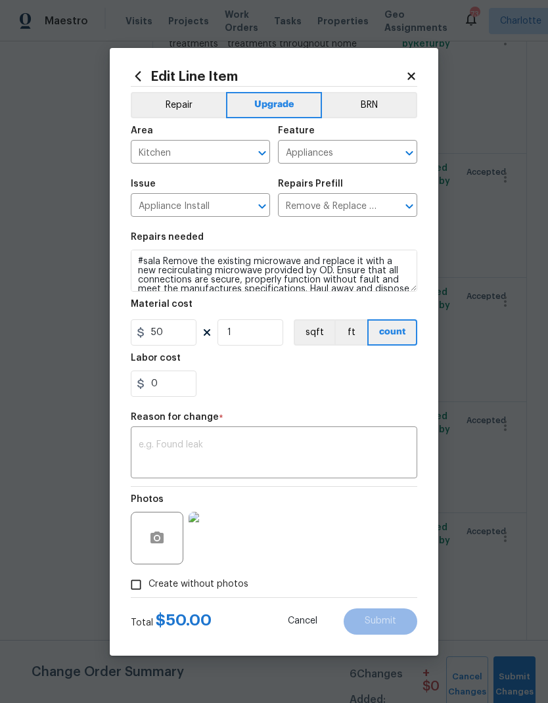
click at [231, 441] on textarea at bounding box center [274, 454] width 271 height 28
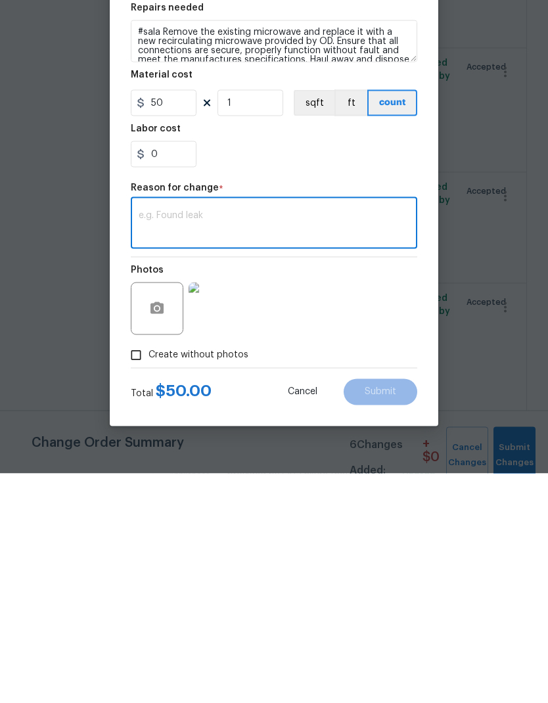
click at [227, 440] on textarea at bounding box center [274, 454] width 271 height 28
paste textarea "#sala"
type textarea "#sala"
click at [386, 608] on button "Submit" at bounding box center [381, 621] width 74 height 26
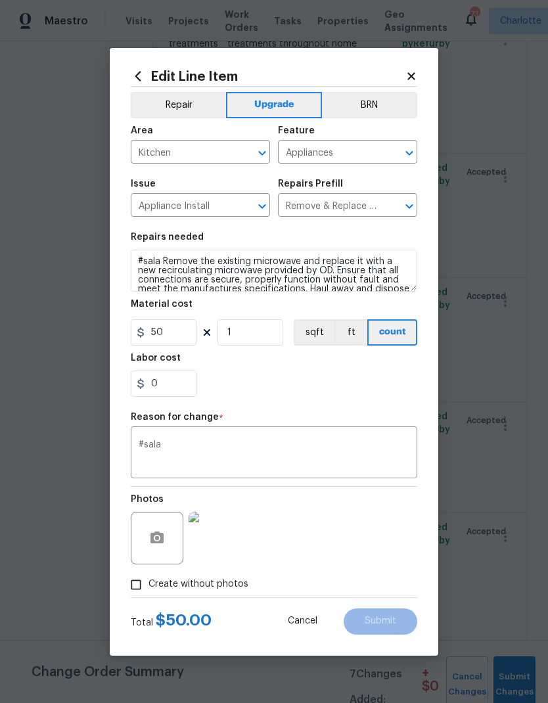
type textarea "Remove the existing microwave and replace it with a new recirculating microwave…"
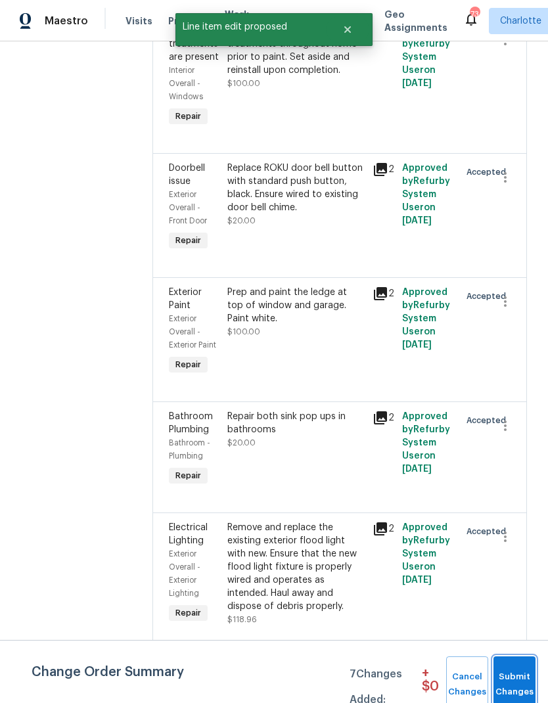
click at [514, 672] on span "Submit Changes" at bounding box center [514, 684] width 29 height 30
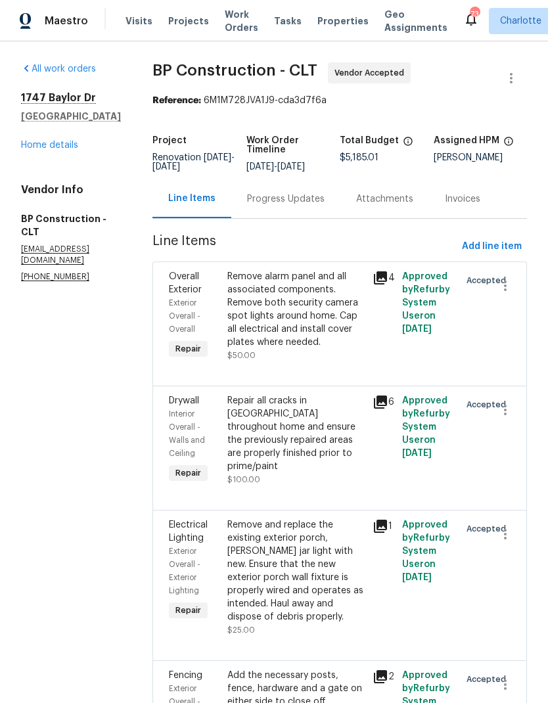
click at [46, 146] on link "Home details" at bounding box center [49, 145] width 57 height 9
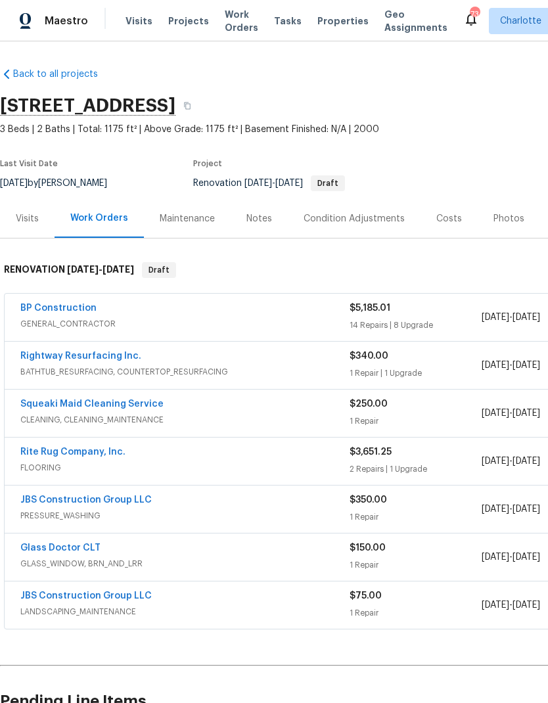
click at [41, 359] on link "Rightway Resurfacing Inc." at bounding box center [80, 355] width 121 height 9
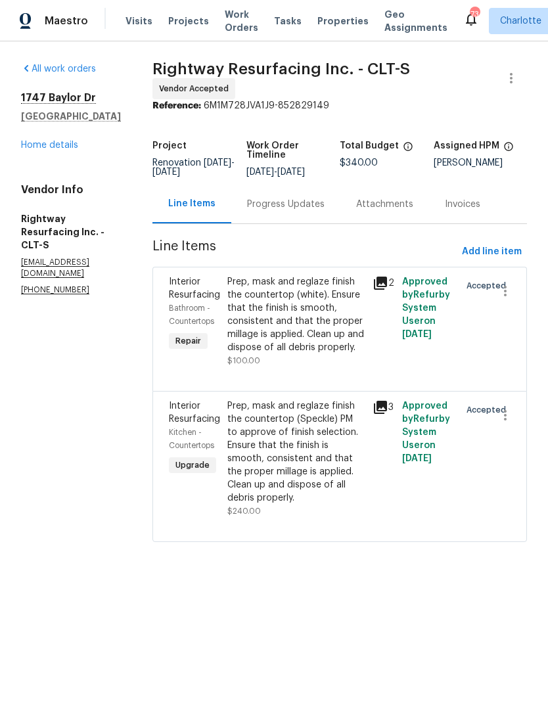
click at [300, 221] on div "Progress Updates" at bounding box center [285, 204] width 109 height 39
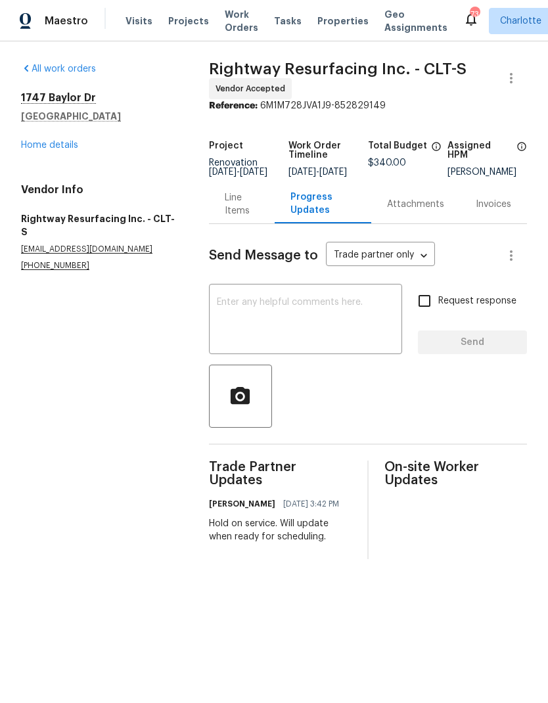
click at [226, 213] on div "Line Items" at bounding box center [242, 204] width 35 height 26
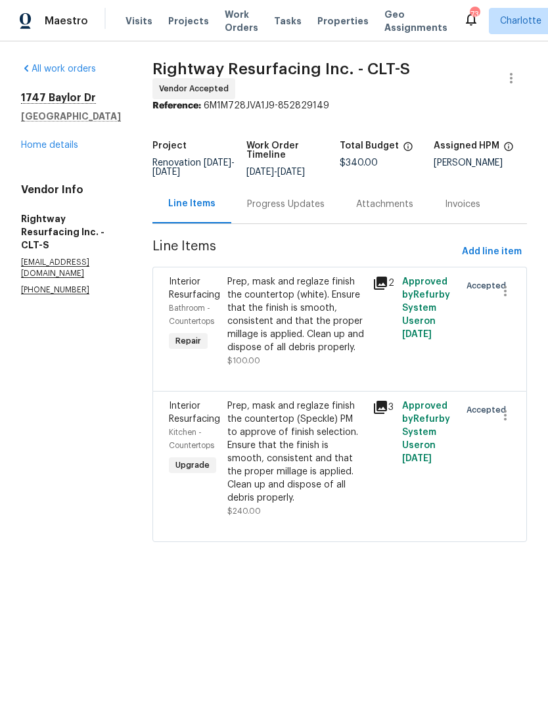
click at [215, 426] on div "Interior Resurfacing" at bounding box center [194, 412] width 51 height 26
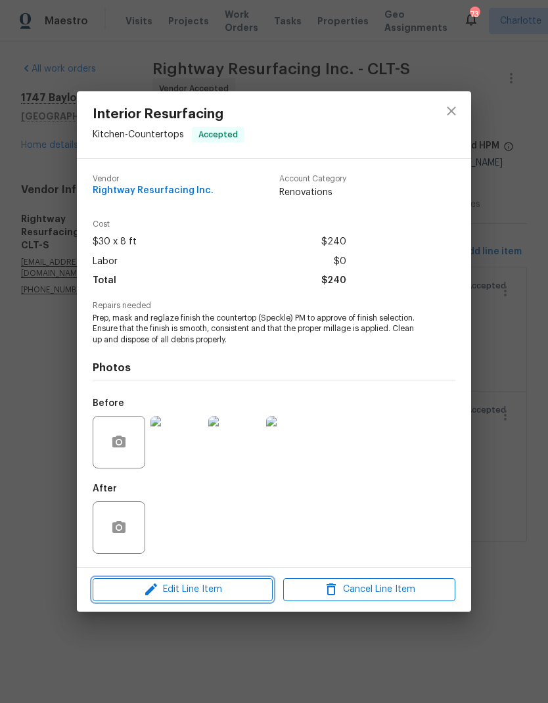
click at [201, 588] on span "Edit Line Item" at bounding box center [183, 589] width 172 height 16
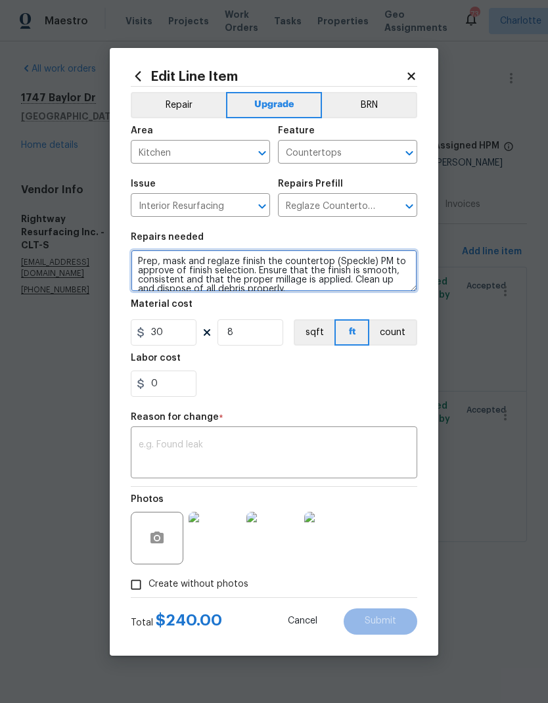
click at [144, 261] on textarea "Prep, mask and reglaze finish the countertop (Speckle) PM to approve of finish …" at bounding box center [274, 271] width 286 height 42
click at [143, 261] on textarea "Prep, mask and reglaze finish the countertop (Speckle) PM to approve of finish …" at bounding box center [274, 271] width 286 height 42
paste textarea "#sala"
type textarea "#sala Prep, mask and reglaze finish the countertop (Speckle) PM to approve of f…"
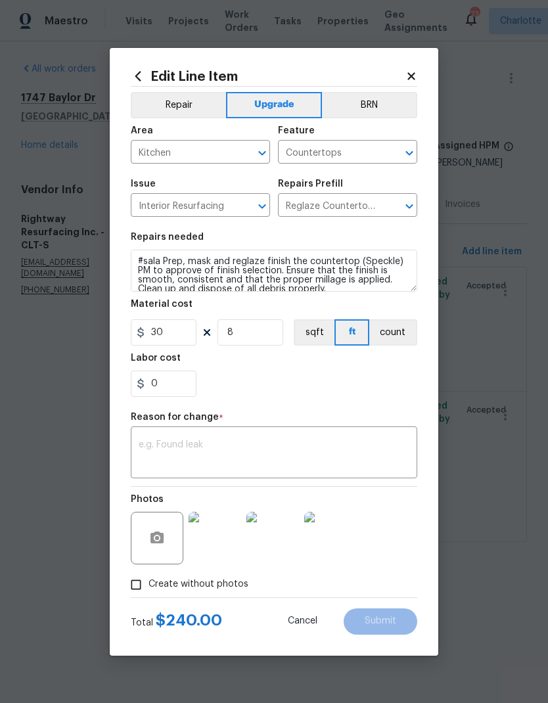
click at [228, 437] on div "x ​" at bounding box center [274, 454] width 286 height 49
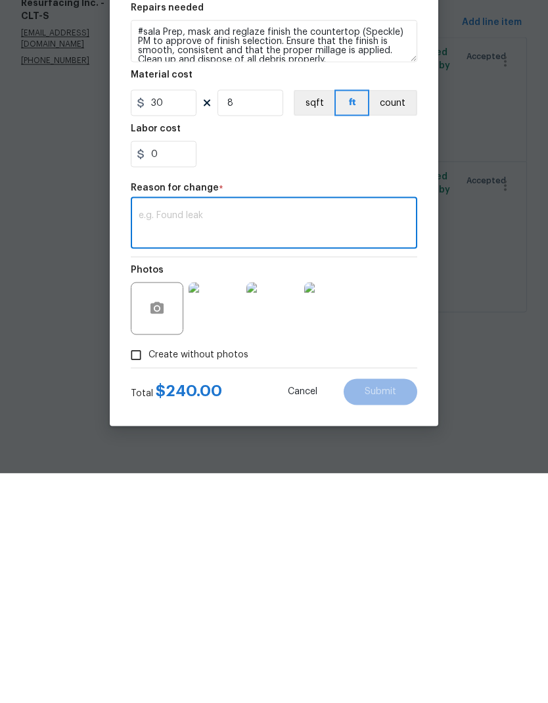
click at [198, 440] on textarea at bounding box center [274, 454] width 271 height 28
paste textarea "#sala"
type textarea "#sala"
click at [391, 616] on span "Submit" at bounding box center [381, 621] width 32 height 10
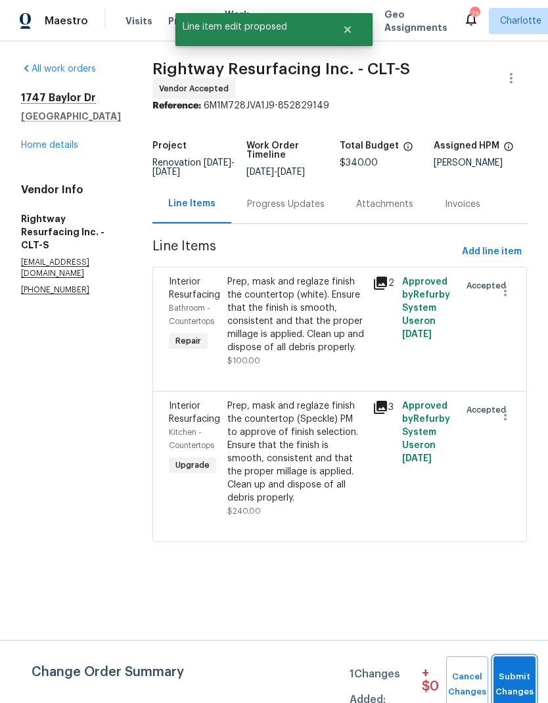
click at [511, 677] on span "Submit Changes" at bounding box center [514, 684] width 29 height 30
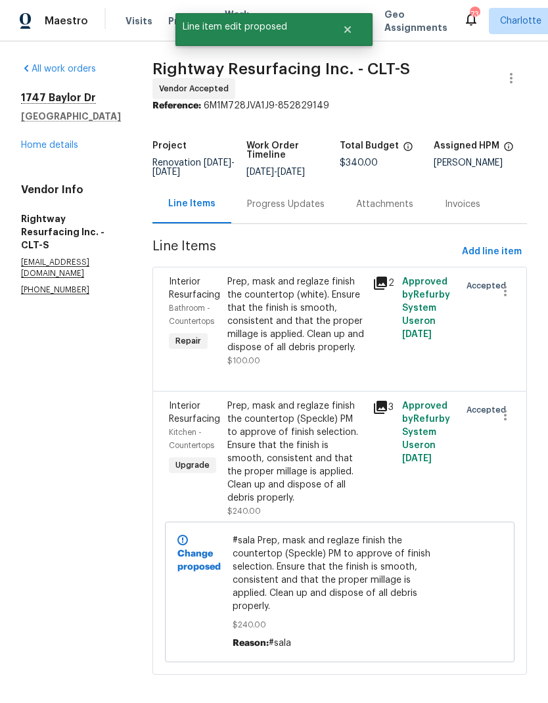
click at [32, 146] on link "Home details" at bounding box center [49, 145] width 57 height 9
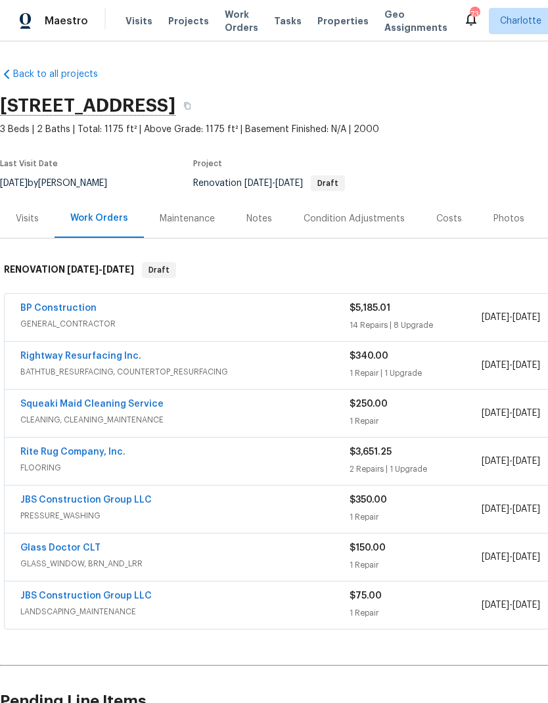
click at [37, 456] on link "Rite Rug Company, Inc." at bounding box center [72, 451] width 105 height 9
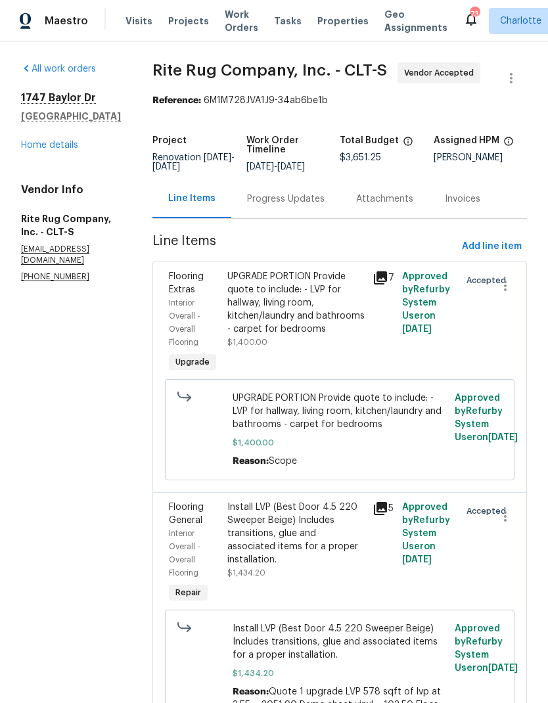
click at [216, 292] on div "Flooring Extras" at bounding box center [194, 283] width 51 height 26
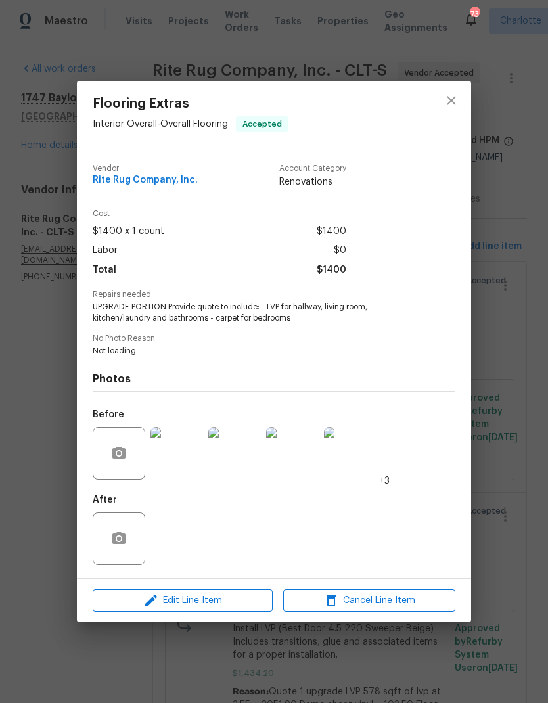
click at [179, 601] on span "Edit Line Item" at bounding box center [183, 600] width 172 height 16
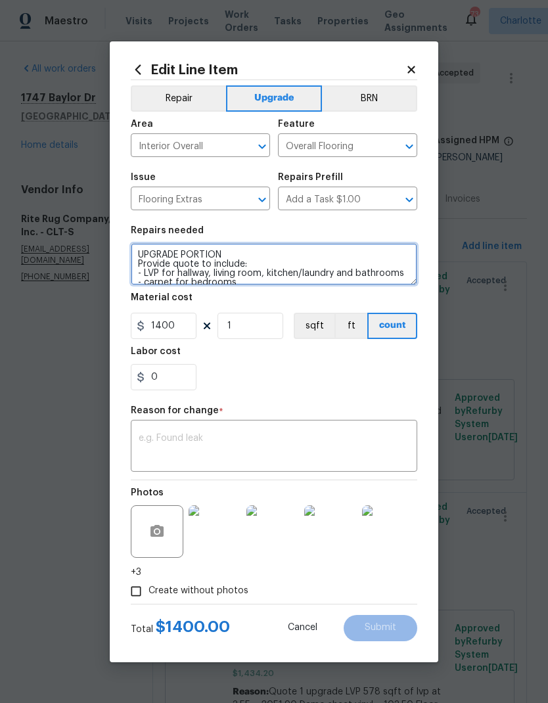
click at [141, 256] on textarea "UPGRADE PORTION Provide quote to include: - LVP for hallway, living room, kitch…" at bounding box center [274, 264] width 286 height 42
click at [139, 259] on textarea "UPGRADE PORTION Provide quote to include: - LVP for hallway, living room, kitch…" at bounding box center [274, 264] width 286 height 42
click at [303, 271] on textarea "UPGRADE PORTION Provide quote to include: - LVP for hallway, living room, kitch…" at bounding box center [274, 264] width 286 height 42
click at [133, 252] on textarea "UPGRADE PORTION Provide quote to include: - LVP for hallway, living room, kitch…" at bounding box center [274, 264] width 286 height 42
click at [143, 262] on textarea "UPGRADE PORTION Provide quote to include: - LVP for hallway, living room, kitch…" at bounding box center [274, 264] width 286 height 42
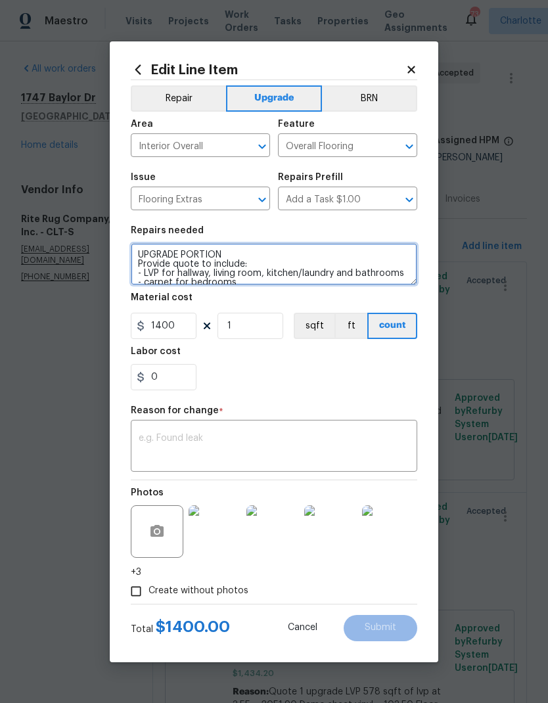
click at [143, 262] on textarea "UPGRADE PORTION Provide quote to include: - LVP for hallway, living room, kitch…" at bounding box center [274, 264] width 286 height 42
click at [143, 278] on textarea "UPGRADE PORTION - LVP for hallway, living room, kitchen/laundry and bathrooms -…" at bounding box center [274, 264] width 286 height 42
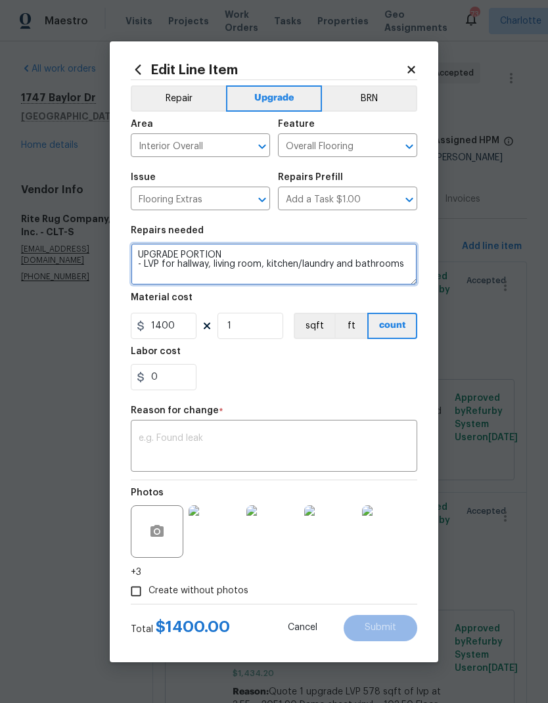
click at [139, 254] on textarea "UPGRADE PORTION - LVP for hallway, living room, kitchen/laundry and bathrooms" at bounding box center [274, 264] width 286 height 42
click at [139, 255] on textarea "UPGRADE PORTION - LVP for hallway, living room, kitchen/laundry and bathrooms" at bounding box center [274, 264] width 286 height 42
paste textarea "#sala"
type textarea "#sala UPGRADE PORTION - LVP for hallway, living room, kitchen/laundry and bathr…"
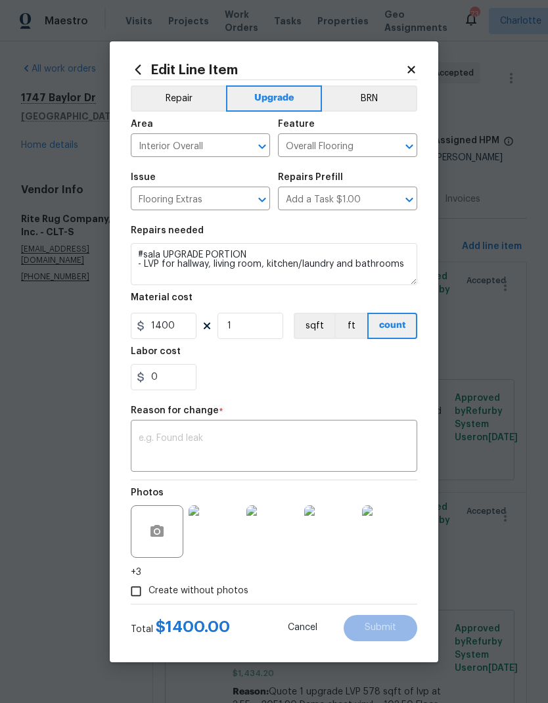
click at [240, 443] on textarea at bounding box center [274, 447] width 271 height 28
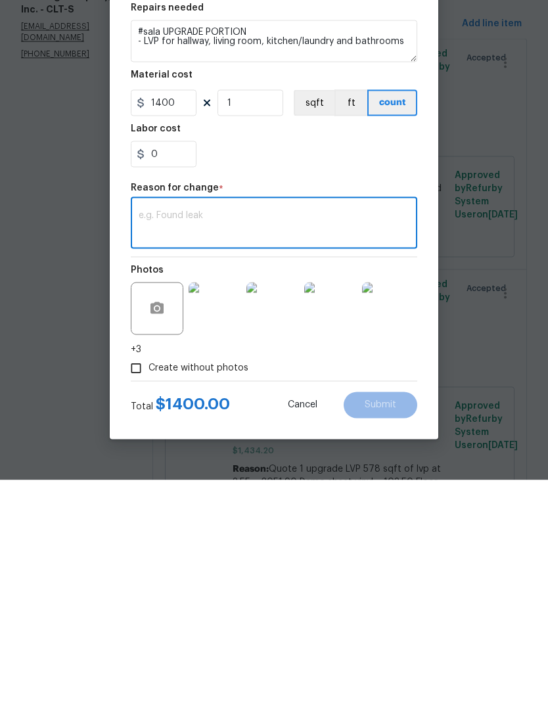
click at [213, 433] on textarea at bounding box center [274, 447] width 271 height 28
paste textarea "#sala"
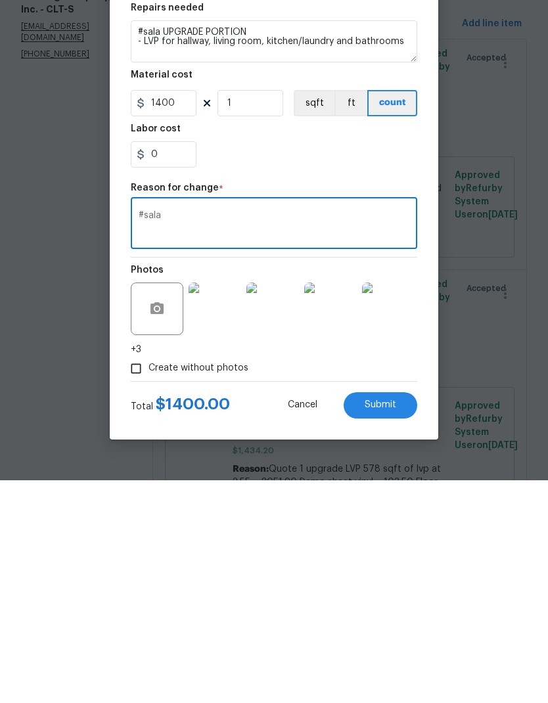
type textarea "#sala"
click at [388, 623] on span "Submit" at bounding box center [381, 628] width 32 height 10
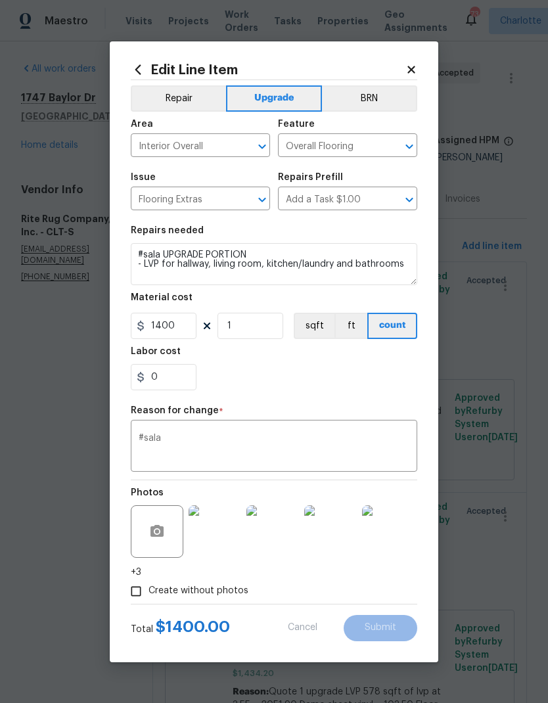
type textarea "UPGRADE PORTION Provide quote to include: - LVP for hallway, living room, kitch…"
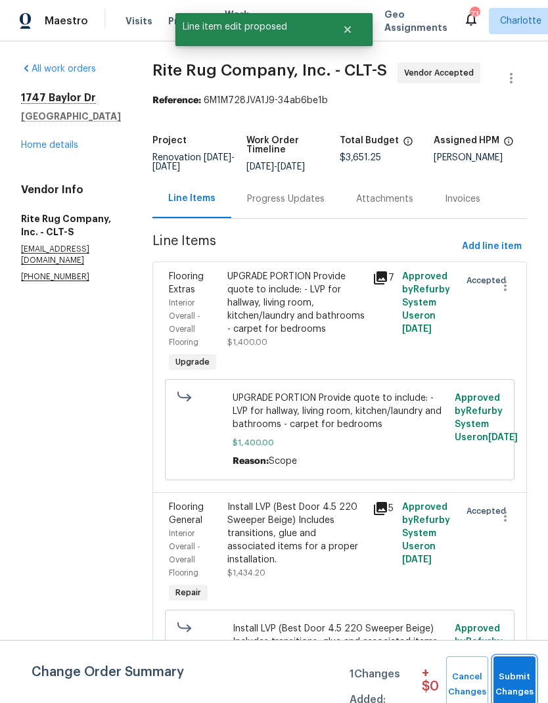
click at [517, 682] on span "Submit Changes" at bounding box center [514, 684] width 29 height 30
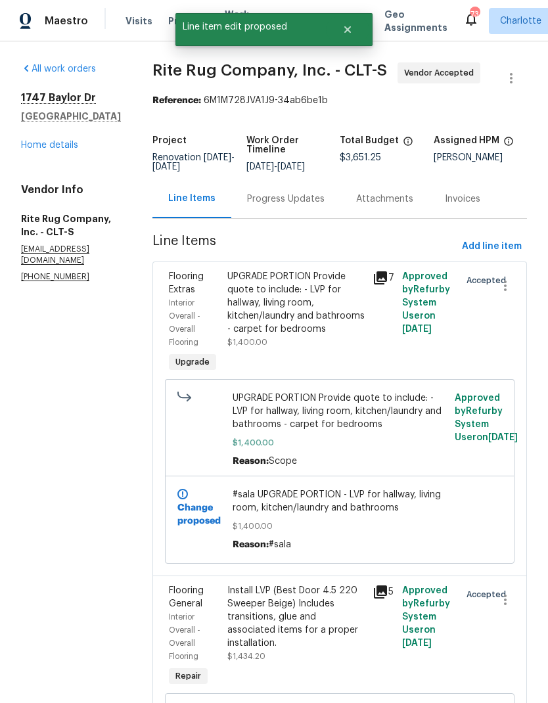
click at [32, 141] on link "Home details" at bounding box center [49, 145] width 57 height 9
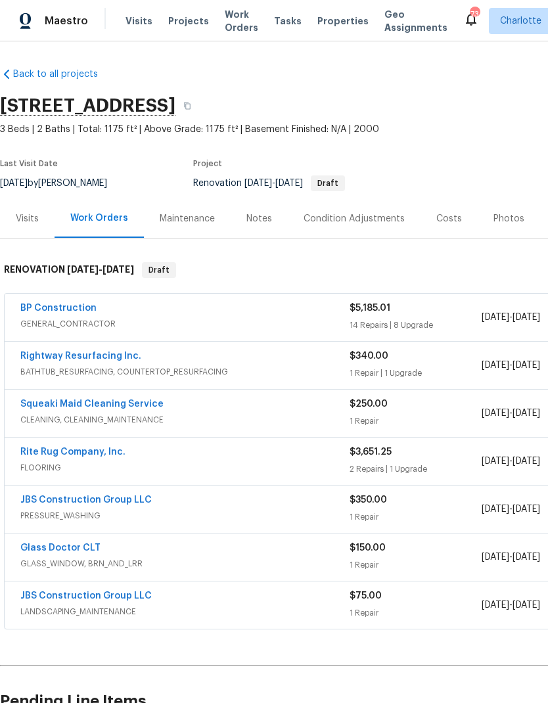
click at [250, 212] on div "Notes" at bounding box center [259, 218] width 26 height 13
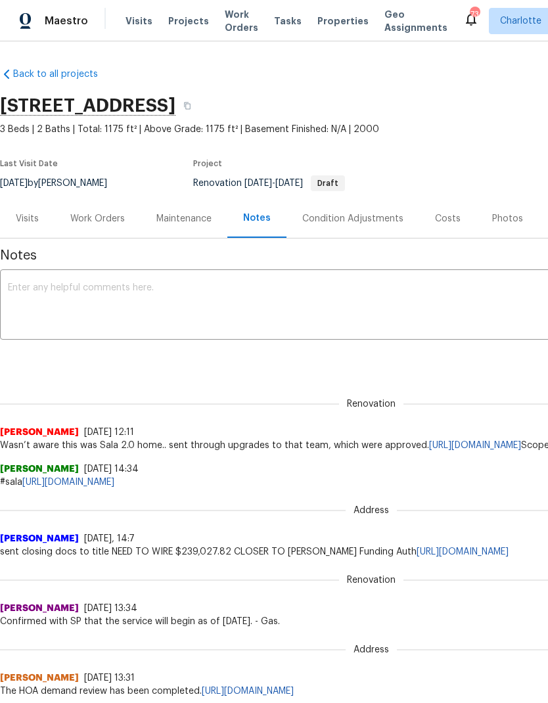
click at [110, 234] on div "Work Orders" at bounding box center [98, 218] width 86 height 39
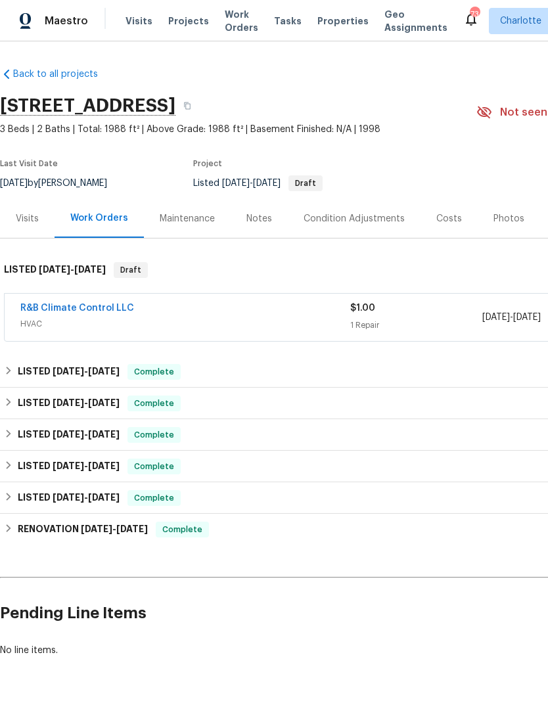
click at [198, 313] on div "R&B Climate Control LLC" at bounding box center [185, 309] width 330 height 16
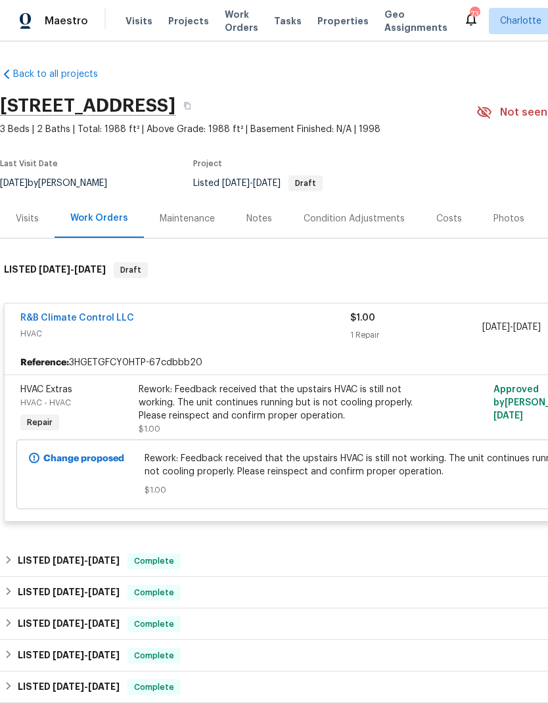
click at [181, 330] on span "HVAC" at bounding box center [185, 333] width 330 height 13
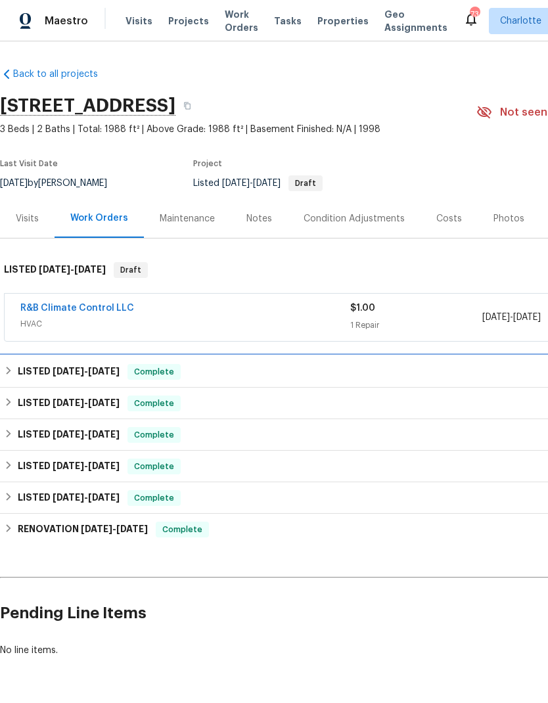
click at [45, 368] on h6 "LISTED 8/7/25 - 8/8/25" at bounding box center [69, 372] width 102 height 16
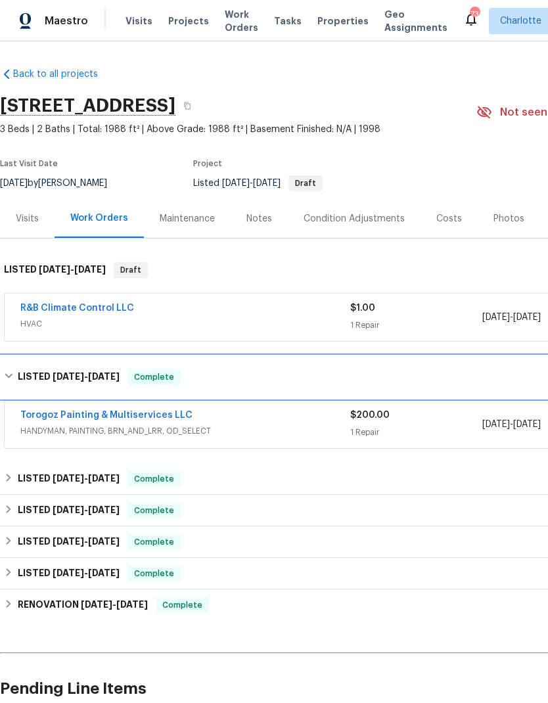
click at [53, 376] on span "8/7/25" at bounding box center [69, 376] width 32 height 9
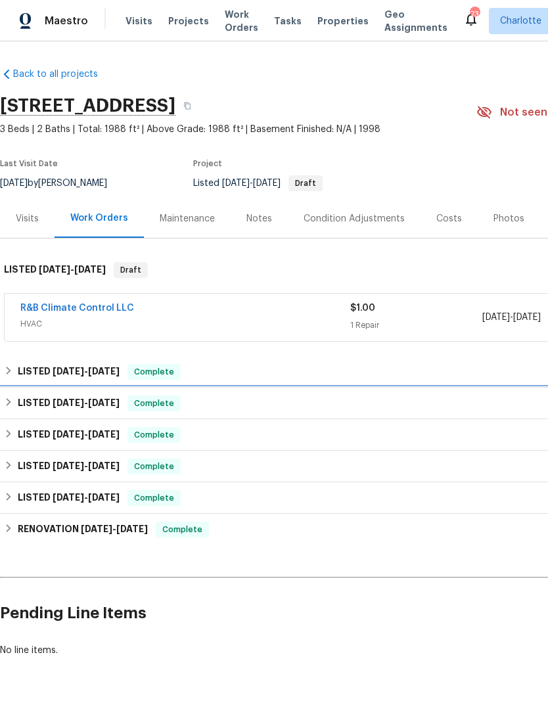
click at [53, 405] on span "6/24/25" at bounding box center [69, 402] width 32 height 9
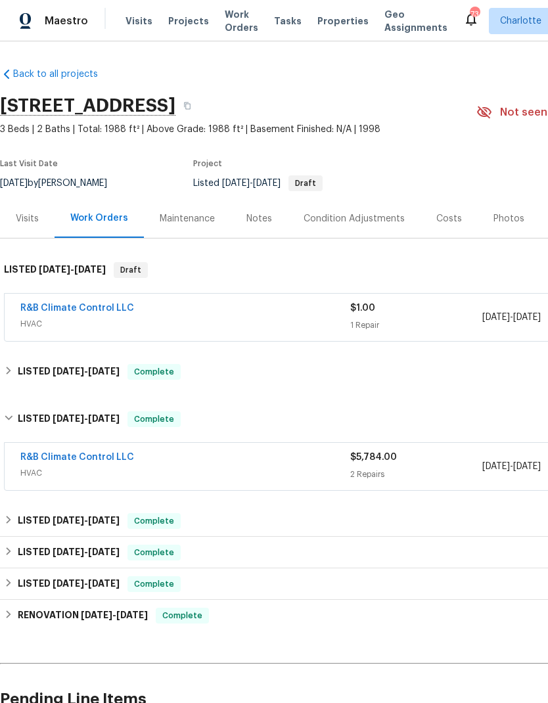
click at [85, 456] on link "R&B Climate Control LLC" at bounding box center [77, 457] width 114 height 9
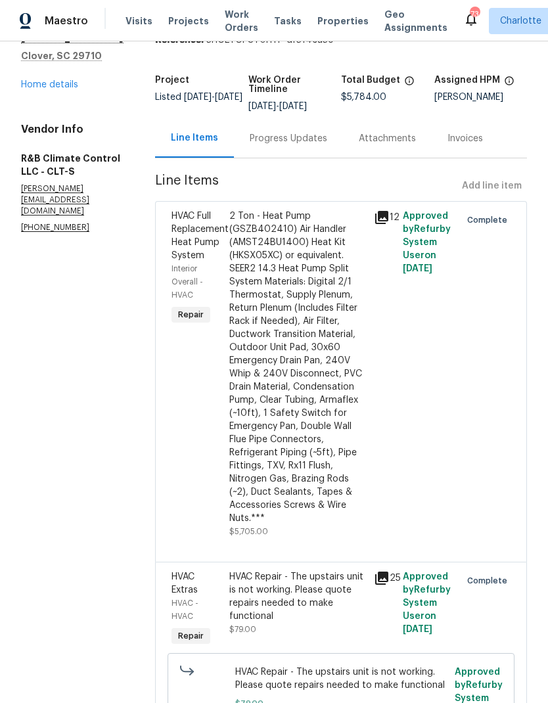
scroll to position [60, 0]
click at [285, 150] on div "Progress Updates" at bounding box center [288, 139] width 109 height 39
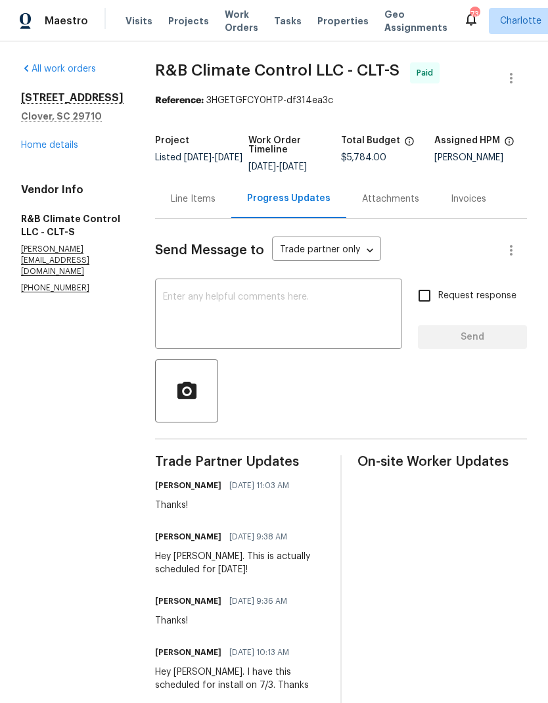
click at [39, 145] on link "Home details" at bounding box center [49, 145] width 57 height 9
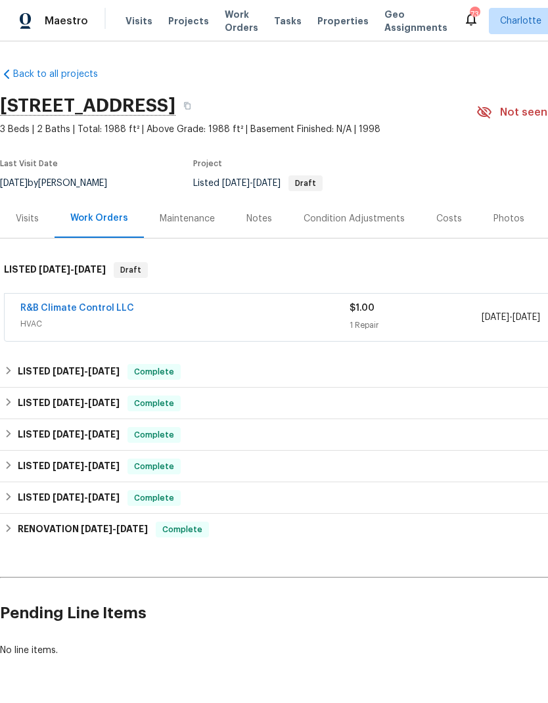
click at [51, 310] on link "R&B Climate Control LLC" at bounding box center [77, 307] width 114 height 9
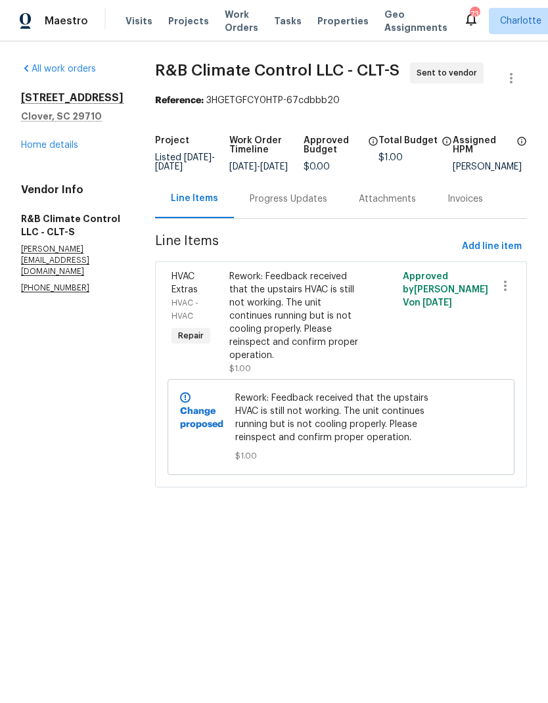
click at [39, 150] on link "Home details" at bounding box center [49, 145] width 57 height 9
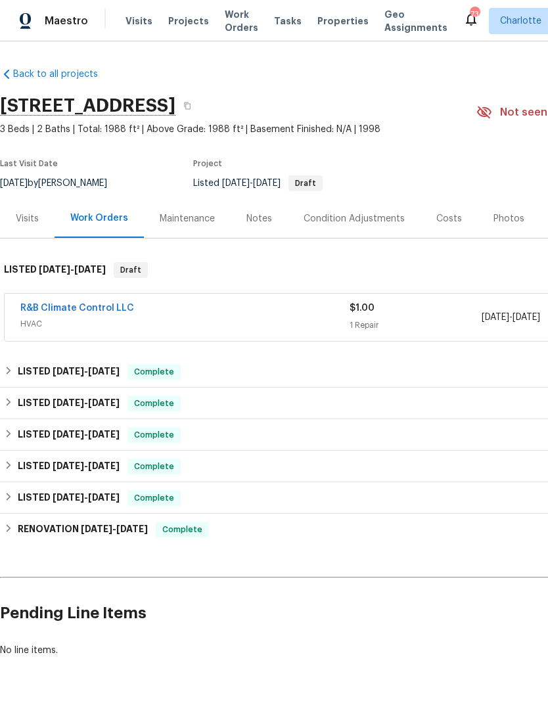
click at [28, 220] on div "Visits" at bounding box center [27, 218] width 23 height 13
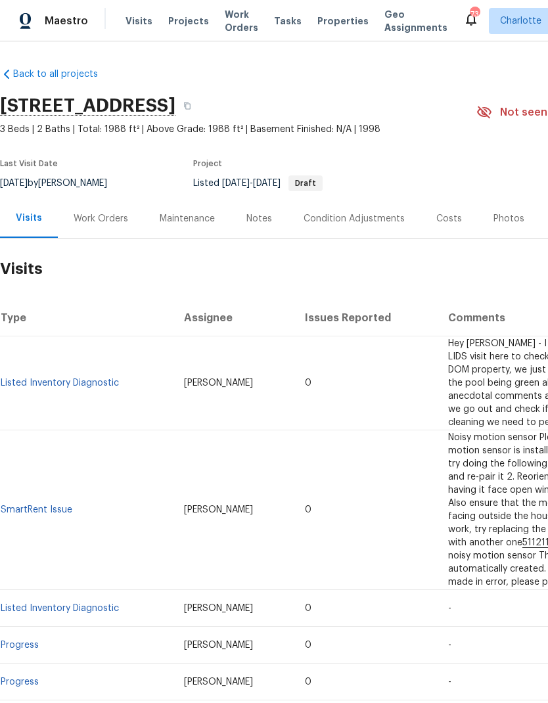
scroll to position [-2, -11]
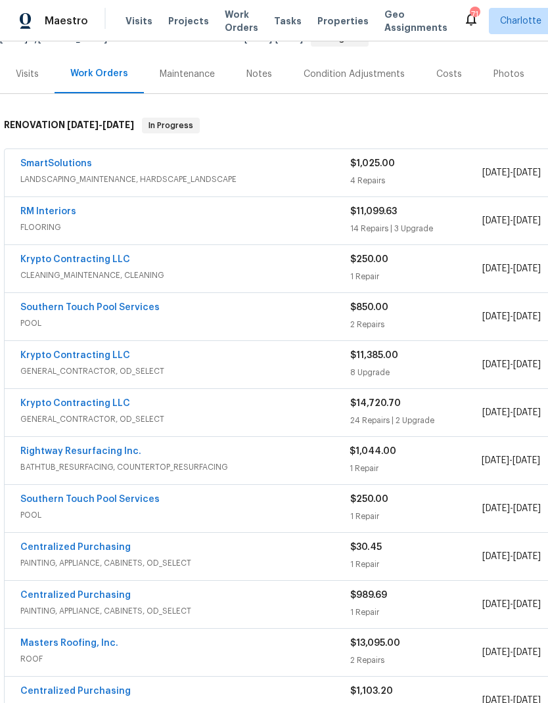
scroll to position [145, 0]
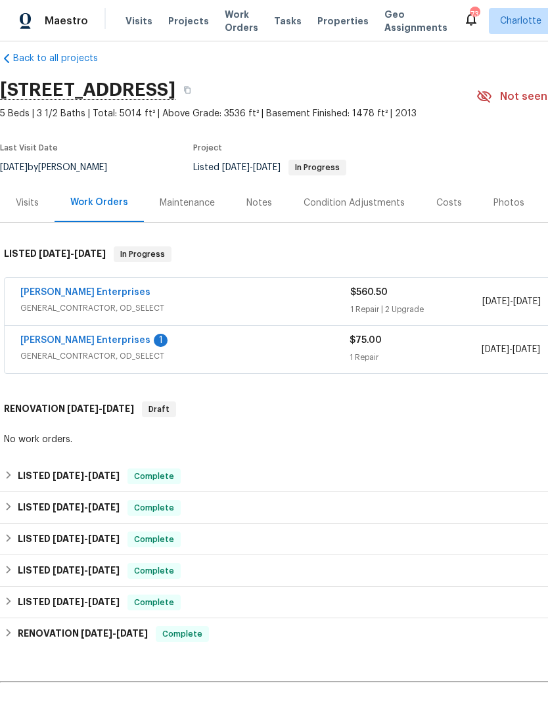
scroll to position [16, 0]
click at [68, 343] on link "[PERSON_NAME] Enterprises" at bounding box center [85, 339] width 130 height 9
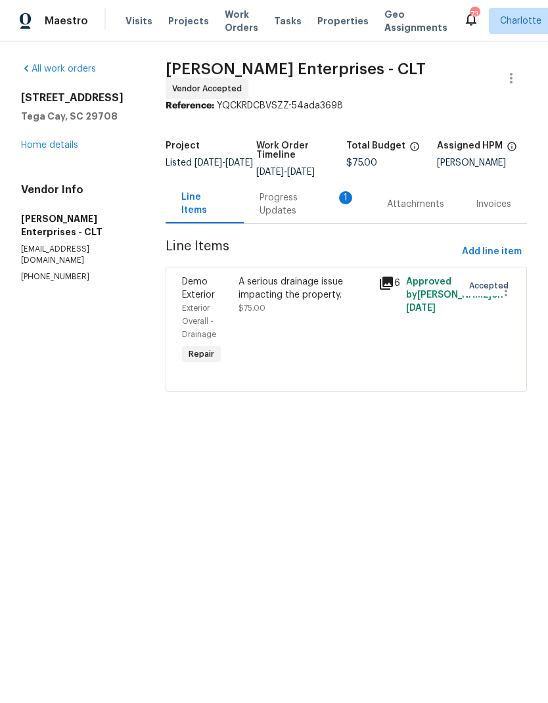
click at [313, 208] on div "Progress Updates 1" at bounding box center [307, 204] width 96 height 26
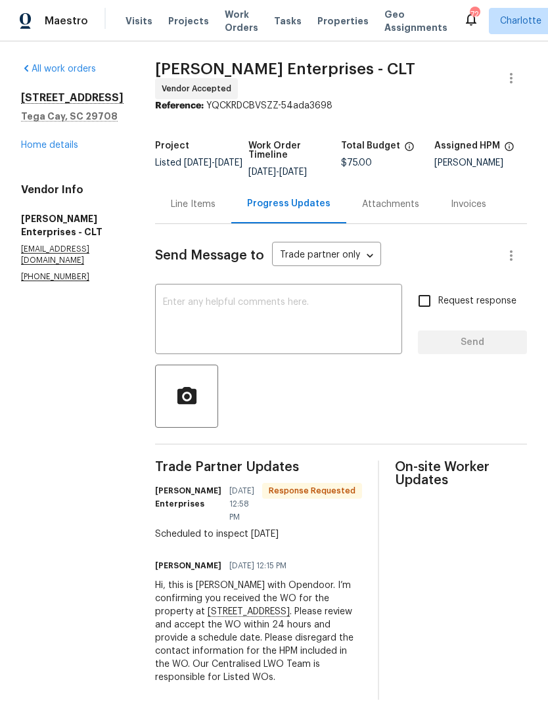
click at [53, 150] on link "Home details" at bounding box center [49, 145] width 57 height 9
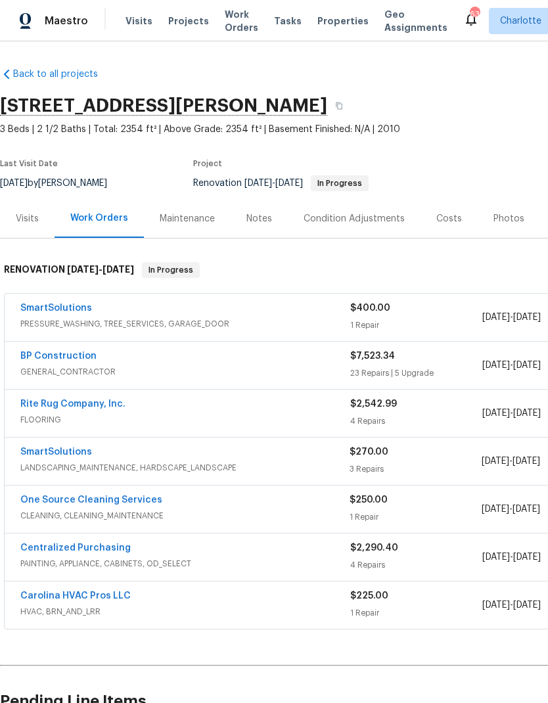
click at [60, 309] on link "SmartSolutions" at bounding box center [56, 307] width 72 height 9
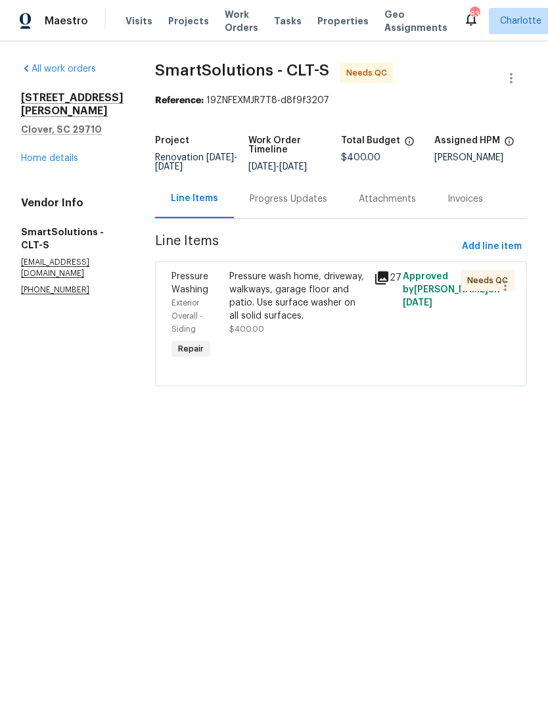
click at [378, 279] on icon at bounding box center [382, 278] width 16 height 16
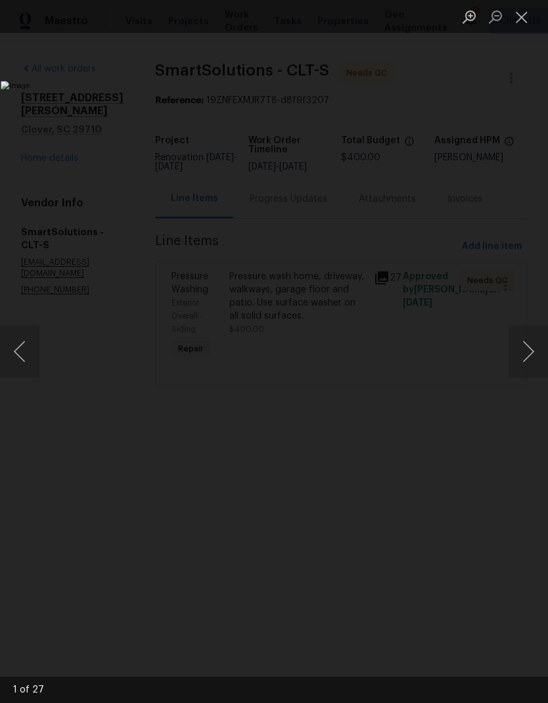
click at [522, 351] on button "Next image" at bounding box center [527, 351] width 39 height 53
click at [524, 346] on button "Next image" at bounding box center [527, 351] width 39 height 53
click at [527, 345] on button "Next image" at bounding box center [527, 351] width 39 height 53
click at [525, 347] on button "Next image" at bounding box center [527, 351] width 39 height 53
click at [525, 348] on button "Next image" at bounding box center [527, 351] width 39 height 53
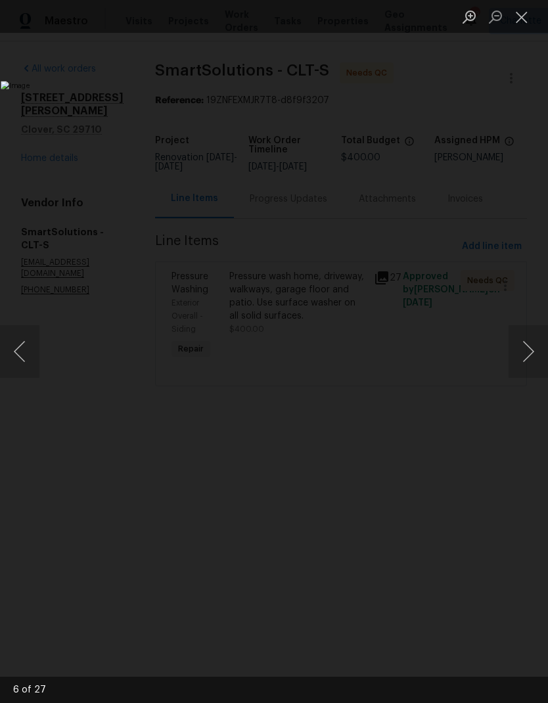
click at [526, 351] on button "Next image" at bounding box center [527, 351] width 39 height 53
click at [525, 350] on button "Next image" at bounding box center [527, 351] width 39 height 53
click at [23, 340] on button "Previous image" at bounding box center [19, 351] width 39 height 53
click at [529, 351] on button "Next image" at bounding box center [527, 351] width 39 height 53
click at [525, 354] on button "Next image" at bounding box center [527, 351] width 39 height 53
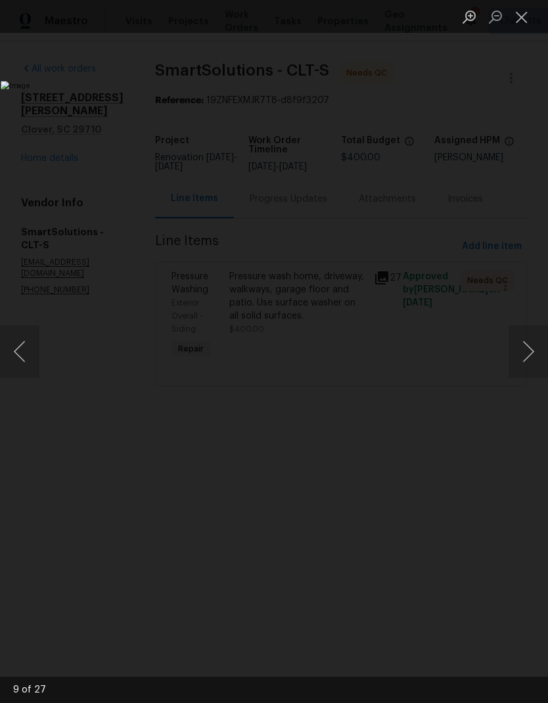
click at [527, 359] on button "Next image" at bounding box center [527, 351] width 39 height 53
click at [525, 353] on button "Next image" at bounding box center [527, 351] width 39 height 53
click at [526, 355] on button "Next image" at bounding box center [527, 351] width 39 height 53
click at [527, 353] on button "Next image" at bounding box center [527, 351] width 39 height 53
click at [528, 351] on button "Next image" at bounding box center [527, 351] width 39 height 53
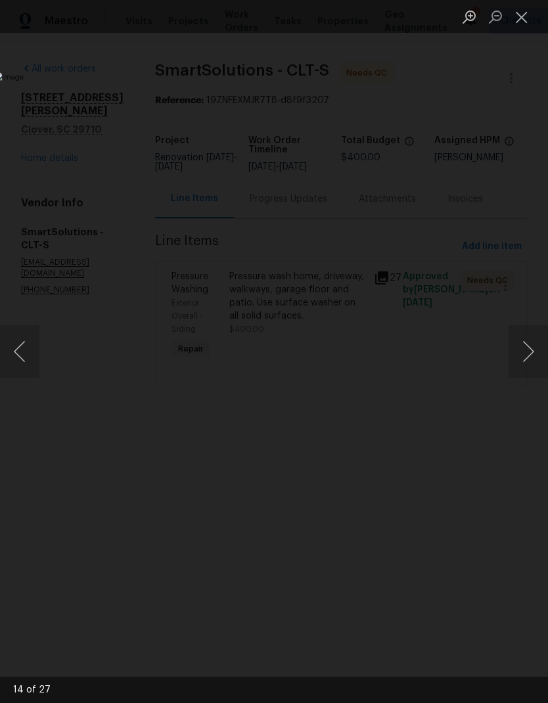
click at [522, 25] on button "Close lightbox" at bounding box center [521, 16] width 26 height 23
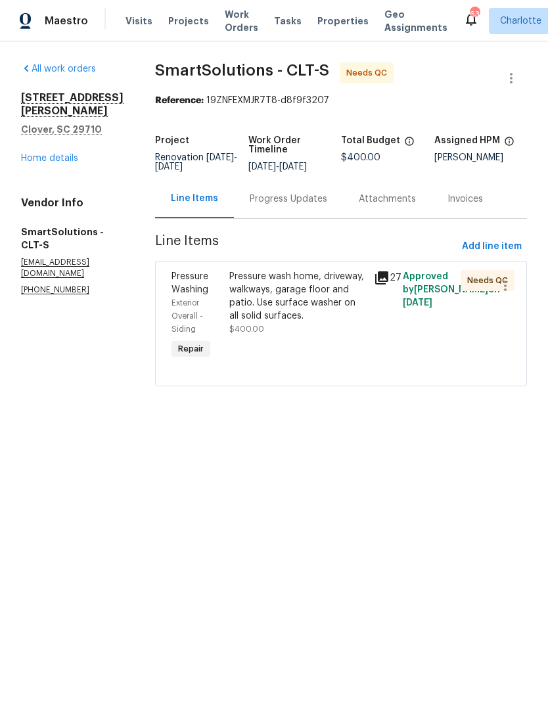
click at [48, 154] on link "Home details" at bounding box center [49, 158] width 57 height 9
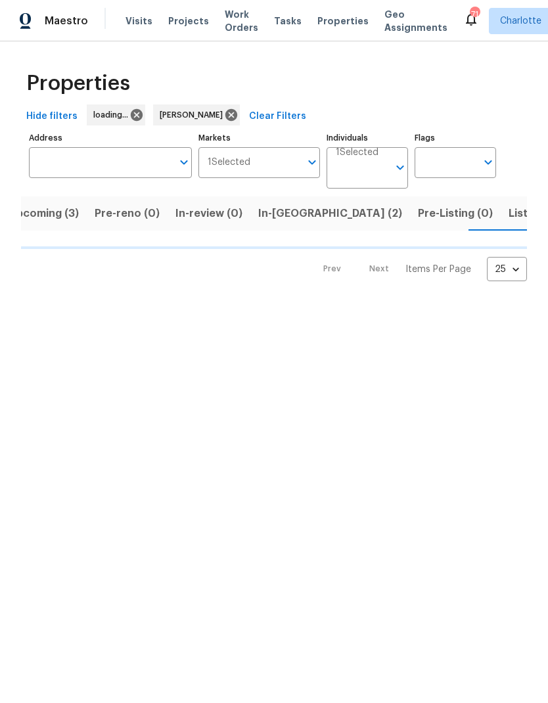
scroll to position [0, 30]
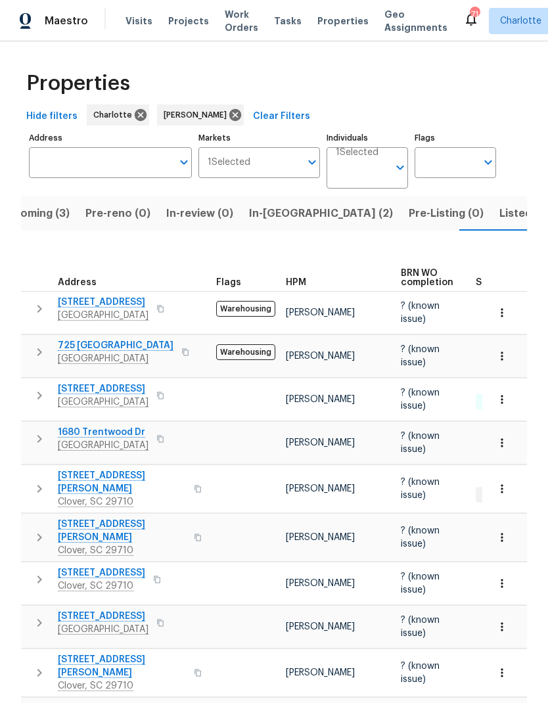
click at [58, 222] on span "Upcoming (3)" at bounding box center [34, 213] width 70 height 18
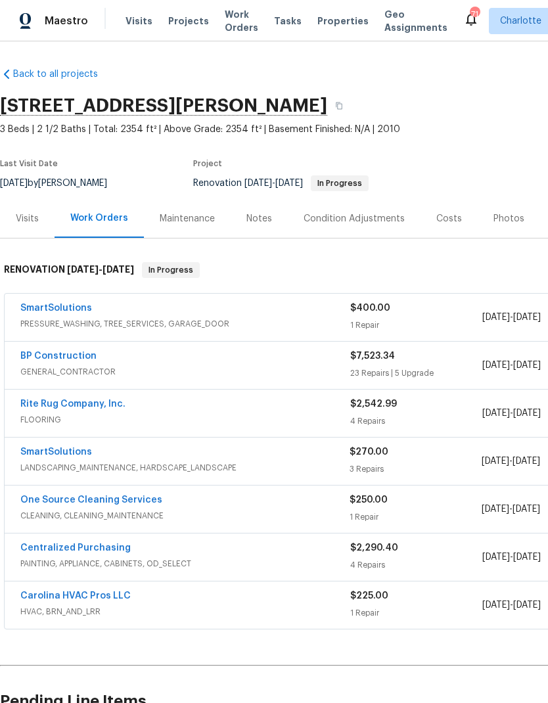
click at [70, 353] on link "BP Construction" at bounding box center [58, 355] width 76 height 9
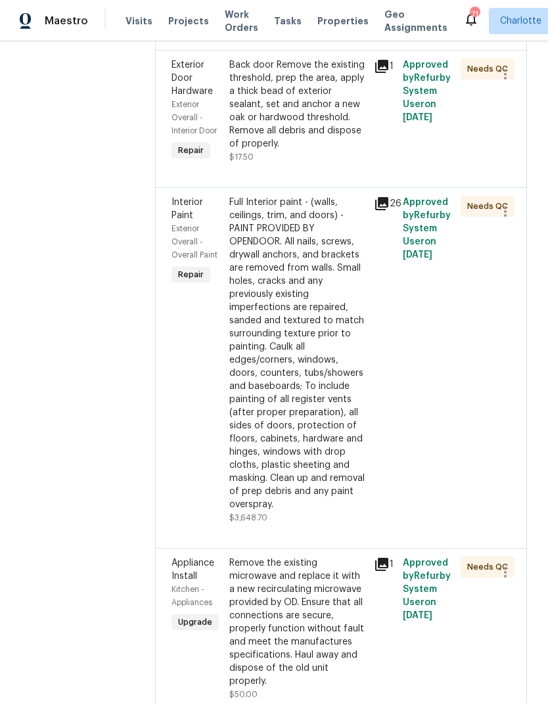
scroll to position [2242, 0]
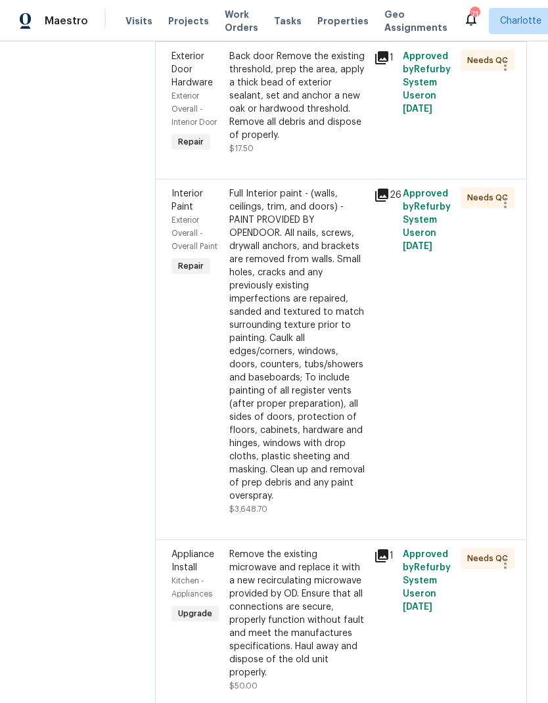
click at [382, 189] on icon at bounding box center [381, 195] width 13 height 13
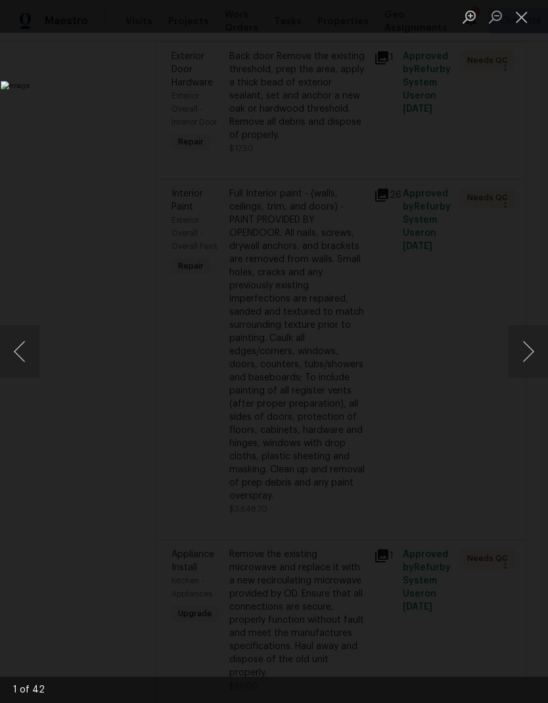
click at [520, 345] on button "Next image" at bounding box center [527, 351] width 39 height 53
click at [519, 340] on button "Next image" at bounding box center [527, 351] width 39 height 53
click at [523, 336] on button "Next image" at bounding box center [527, 351] width 39 height 53
click at [524, 337] on button "Next image" at bounding box center [527, 351] width 39 height 53
click at [522, 336] on button "Next image" at bounding box center [527, 351] width 39 height 53
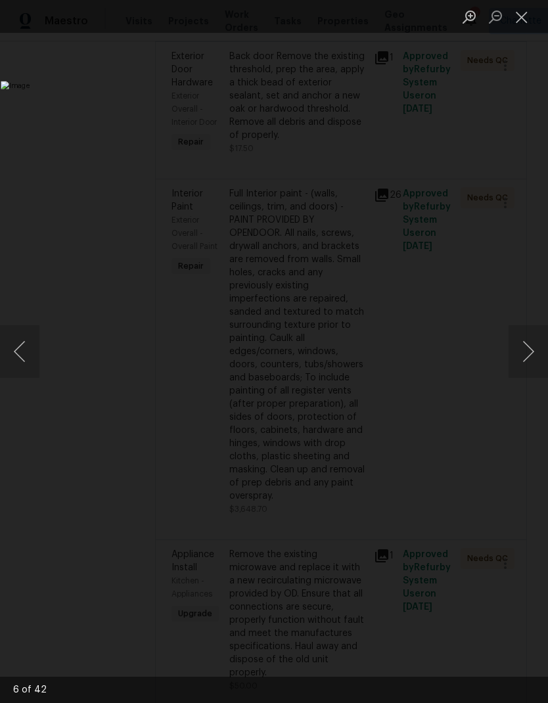
click at [524, 338] on button "Next image" at bounding box center [527, 351] width 39 height 53
click at [524, 339] on button "Next image" at bounding box center [527, 351] width 39 height 53
click at [525, 340] on button "Next image" at bounding box center [527, 351] width 39 height 53
click at [526, 340] on button "Next image" at bounding box center [527, 351] width 39 height 53
click at [525, 342] on button "Next image" at bounding box center [527, 351] width 39 height 53
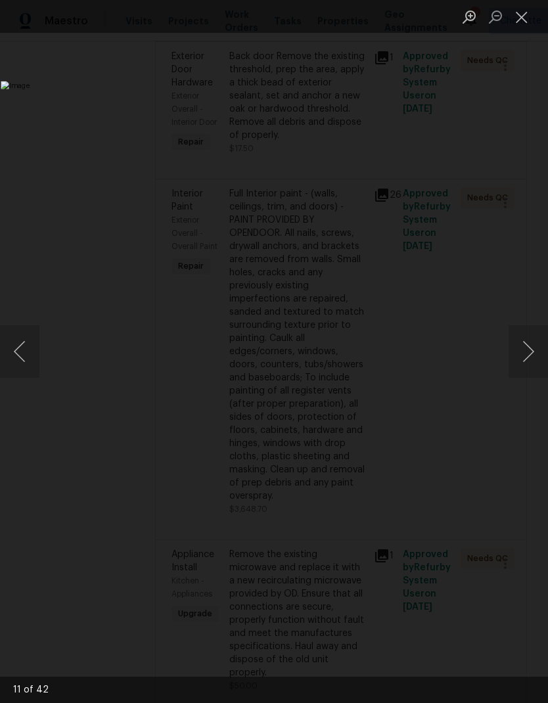
click at [524, 345] on button "Next image" at bounding box center [527, 351] width 39 height 53
click at [518, 349] on button "Next image" at bounding box center [527, 351] width 39 height 53
click at [523, 347] on button "Next image" at bounding box center [527, 351] width 39 height 53
click at [524, 340] on button "Next image" at bounding box center [527, 351] width 39 height 53
click at [522, 342] on button "Next image" at bounding box center [527, 351] width 39 height 53
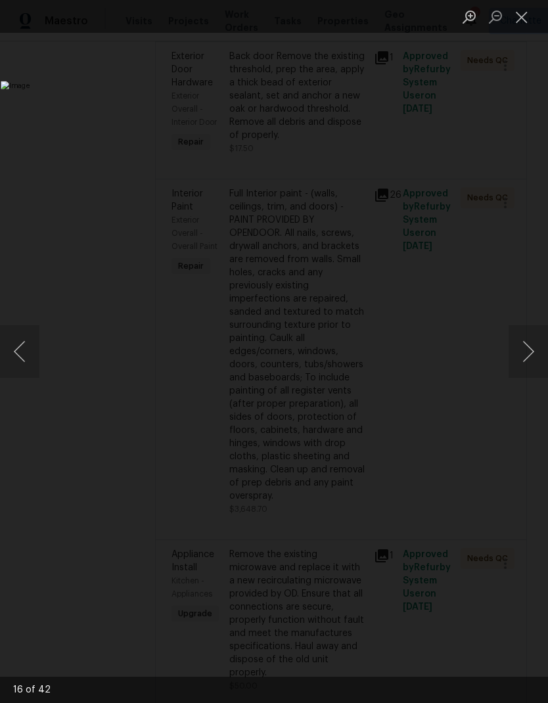
click at [524, 343] on button "Next image" at bounding box center [527, 351] width 39 height 53
click at [523, 345] on button "Next image" at bounding box center [527, 351] width 39 height 53
click at [520, 350] on button "Next image" at bounding box center [527, 351] width 39 height 53
click at [520, 349] on button "Next image" at bounding box center [527, 351] width 39 height 53
click at [519, 20] on button "Close lightbox" at bounding box center [521, 16] width 26 height 23
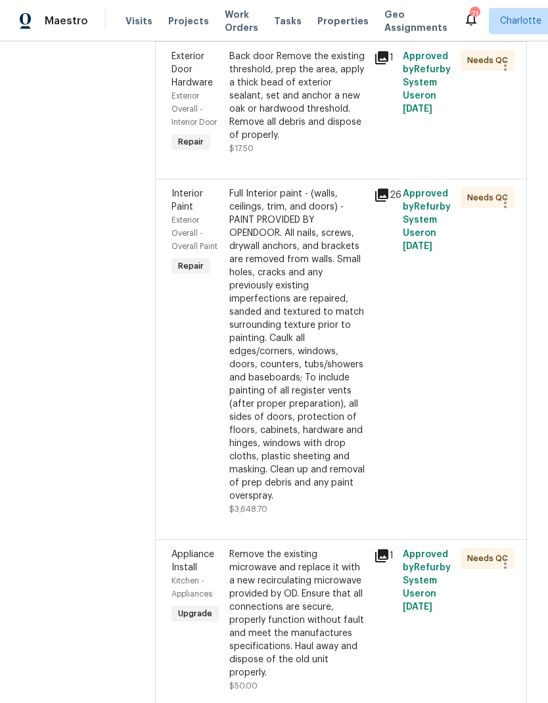
click at [188, 187] on div "Interior Paint" at bounding box center [196, 200] width 50 height 26
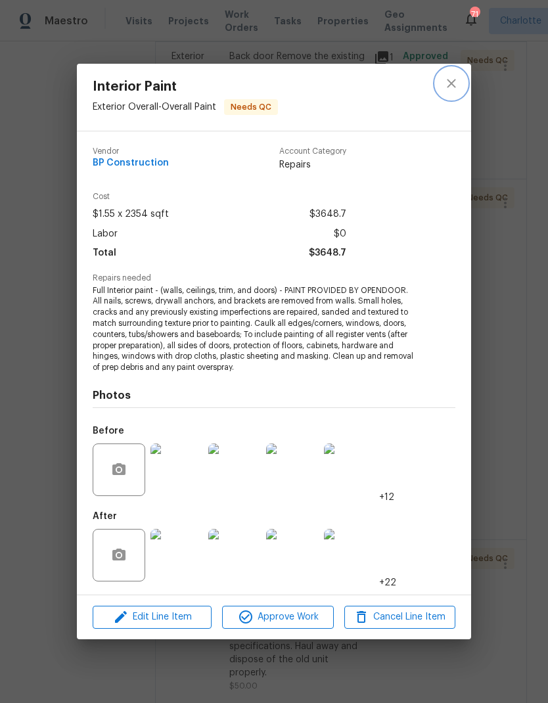
click at [455, 83] on icon "close" at bounding box center [451, 84] width 16 height 16
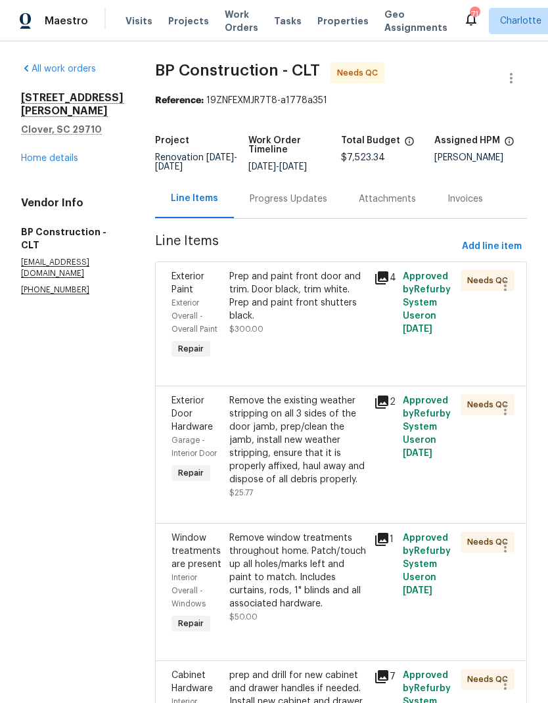
scroll to position [0, 0]
click at [45, 154] on link "Home details" at bounding box center [49, 158] width 57 height 9
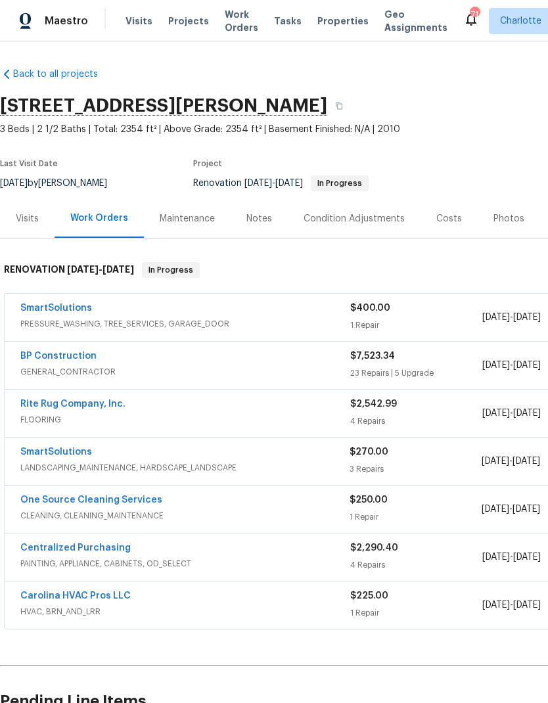
click at [41, 369] on span "GENERAL_CONTRACTOR" at bounding box center [185, 371] width 330 height 13
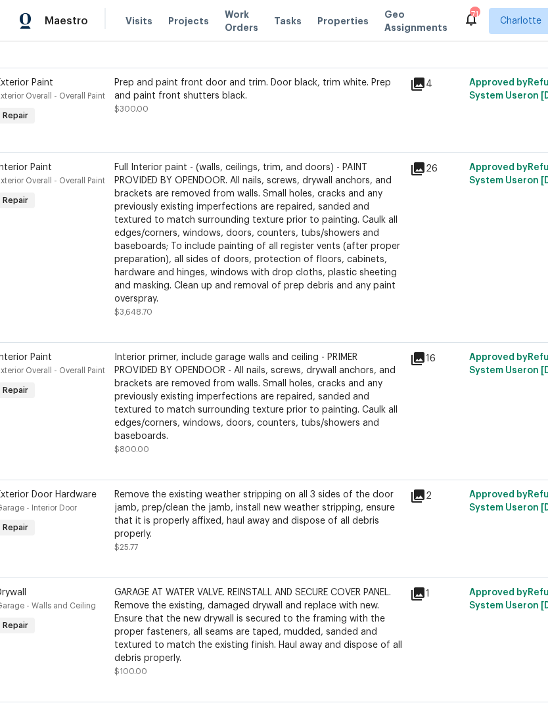
scroll to position [1001, 24]
click at [411, 366] on icon at bounding box center [419, 358] width 16 height 16
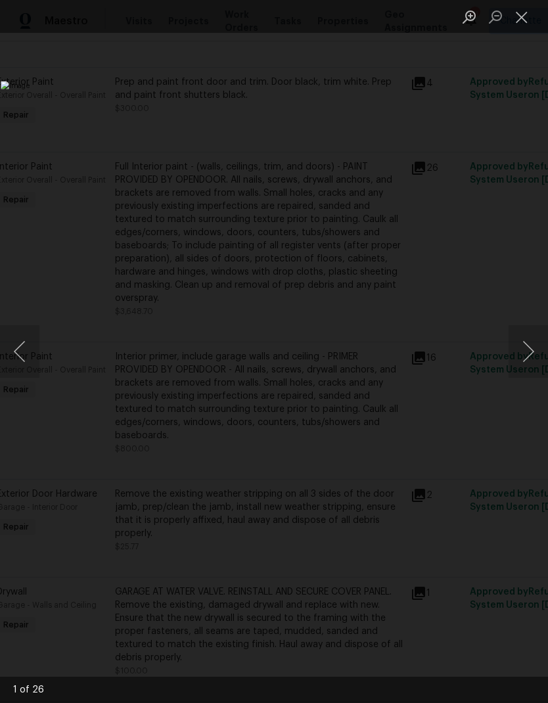
click at [527, 361] on button "Next image" at bounding box center [527, 351] width 39 height 53
click at [531, 355] on button "Next image" at bounding box center [527, 351] width 39 height 53
click at [533, 355] on button "Next image" at bounding box center [527, 351] width 39 height 53
click at [532, 355] on button "Next image" at bounding box center [527, 351] width 39 height 53
click at [537, 354] on button "Next image" at bounding box center [527, 351] width 39 height 53
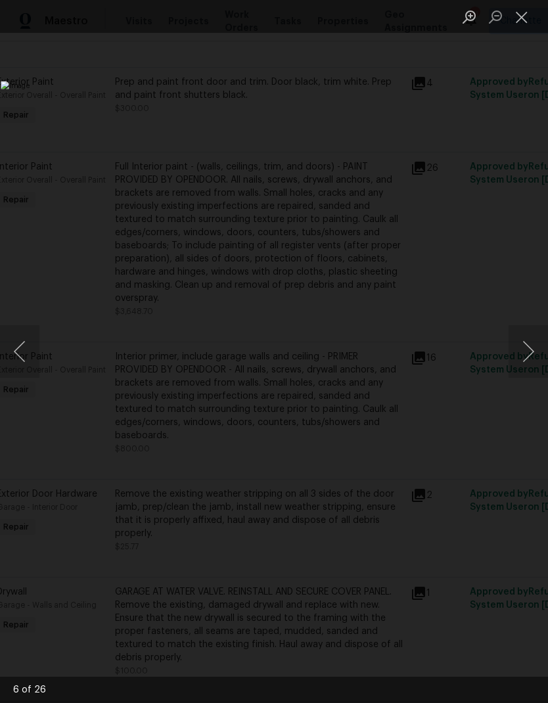
click at [537, 355] on button "Next image" at bounding box center [527, 351] width 39 height 53
click at [539, 357] on button "Next image" at bounding box center [527, 351] width 39 height 53
click at [539, 355] on button "Next image" at bounding box center [527, 351] width 39 height 53
click at [537, 355] on button "Next image" at bounding box center [527, 351] width 39 height 53
click at [539, 353] on button "Next image" at bounding box center [527, 351] width 39 height 53
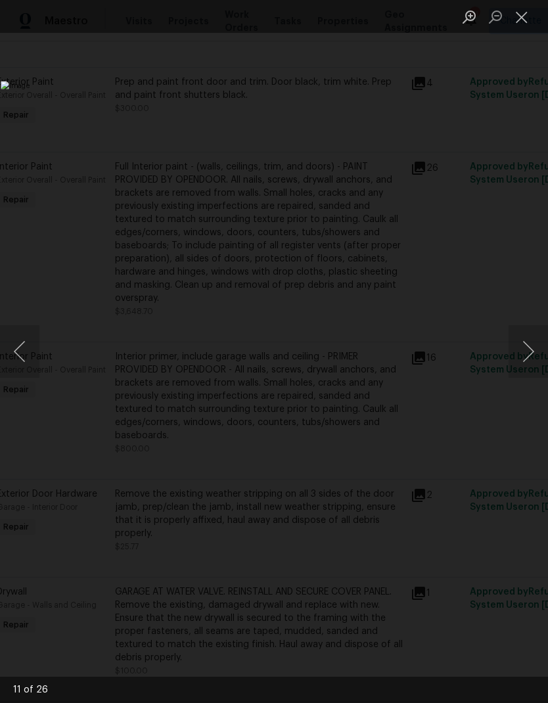
click at [535, 355] on button "Next image" at bounding box center [527, 351] width 39 height 53
click at [531, 355] on button "Next image" at bounding box center [527, 351] width 39 height 53
click at [533, 355] on button "Next image" at bounding box center [527, 351] width 39 height 53
click at [533, 353] on button "Next image" at bounding box center [527, 351] width 39 height 53
click at [532, 354] on button "Next image" at bounding box center [527, 351] width 39 height 53
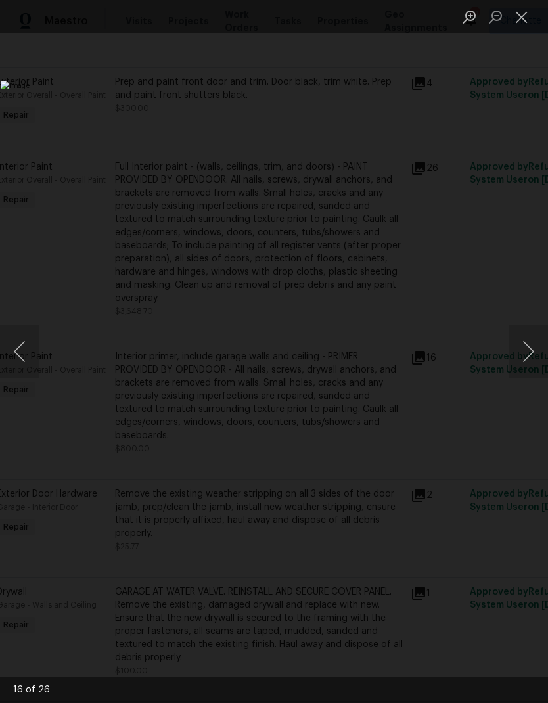
click at [530, 353] on button "Next image" at bounding box center [527, 351] width 39 height 53
click at [532, 353] on button "Next image" at bounding box center [527, 351] width 39 height 53
click at [530, 355] on button "Next image" at bounding box center [527, 351] width 39 height 53
click at [520, 9] on button "Close lightbox" at bounding box center [521, 16] width 26 height 23
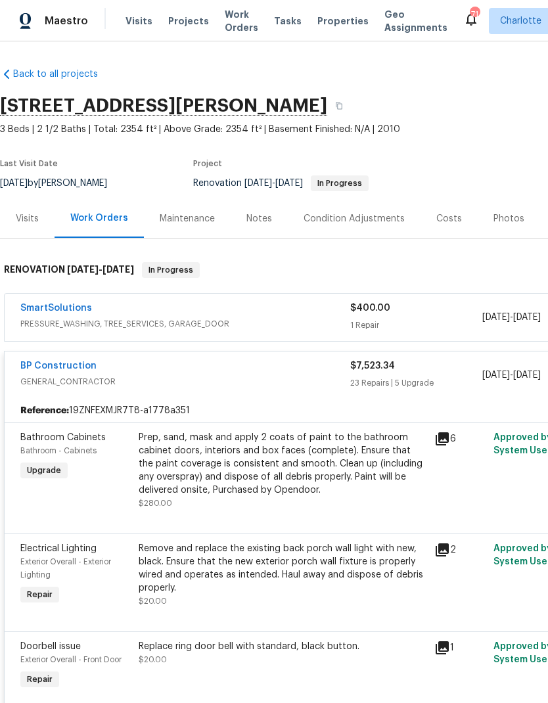
scroll to position [0, 0]
click at [187, 366] on div "BP Construction" at bounding box center [185, 367] width 330 height 16
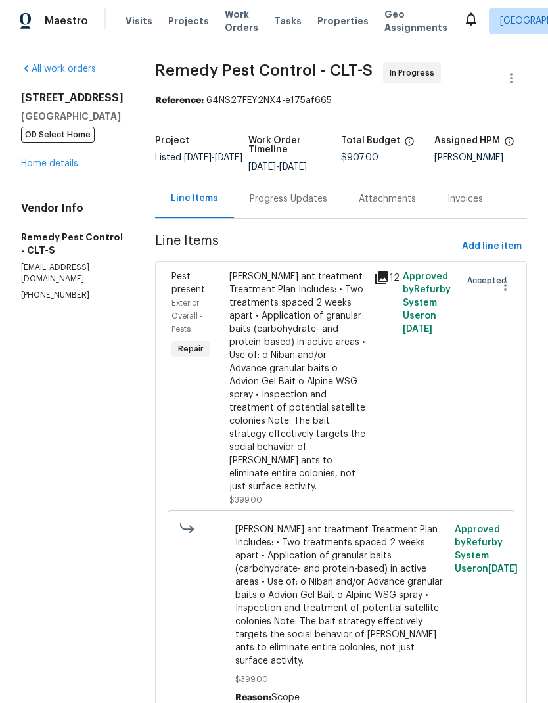
click at [277, 204] on div "Progress Updates" at bounding box center [289, 198] width 78 height 13
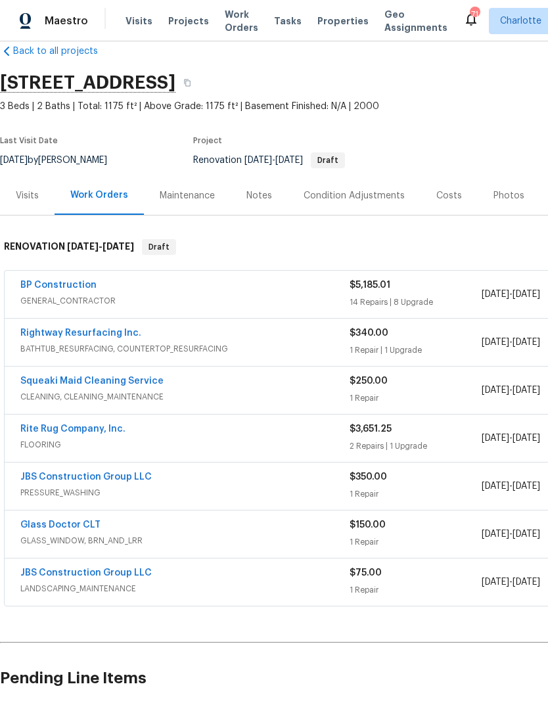
scroll to position [24, 0]
